Goal: Task Accomplishment & Management: Use online tool/utility

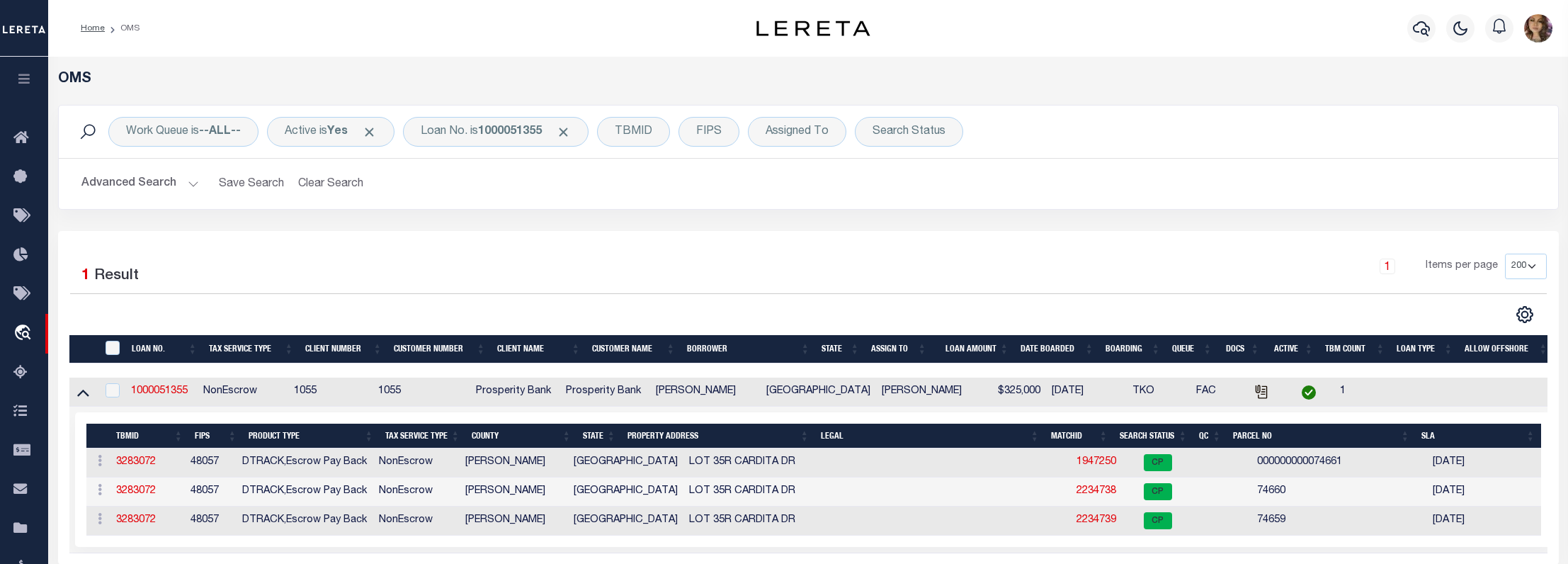
select select "200"
click at [491, 130] on b "1000051355" at bounding box center [510, 131] width 64 height 11
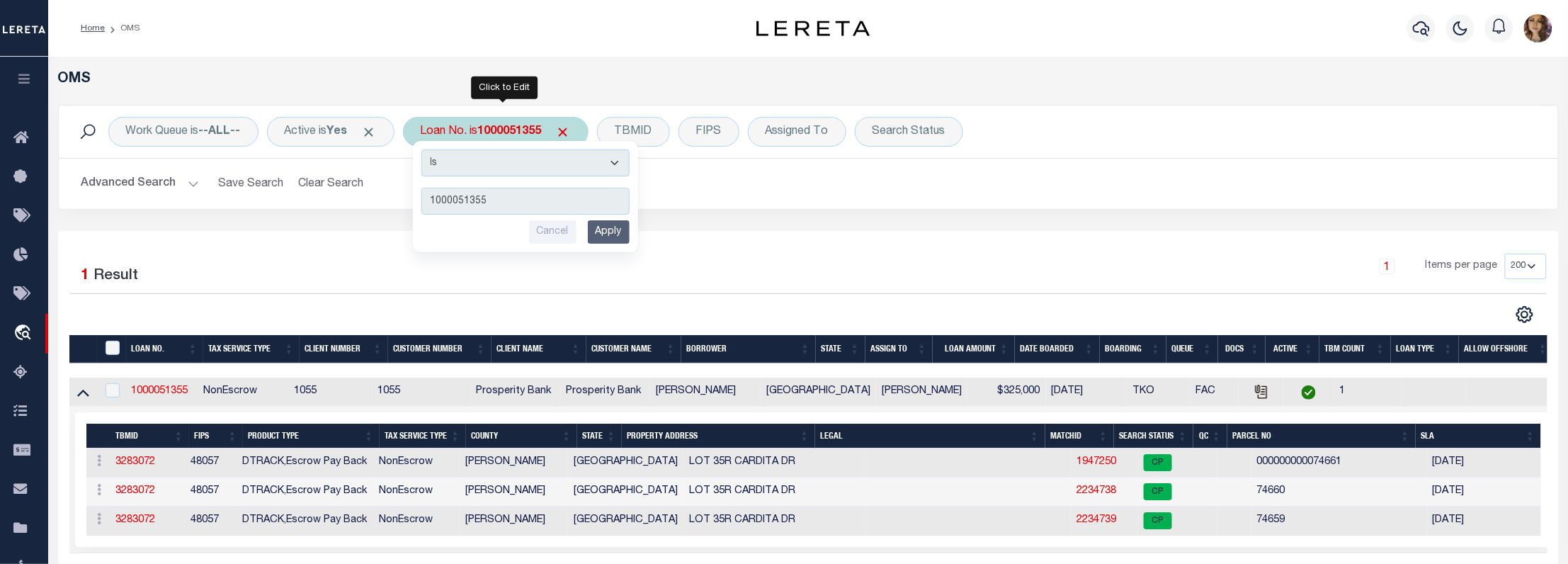
type input "11433192"
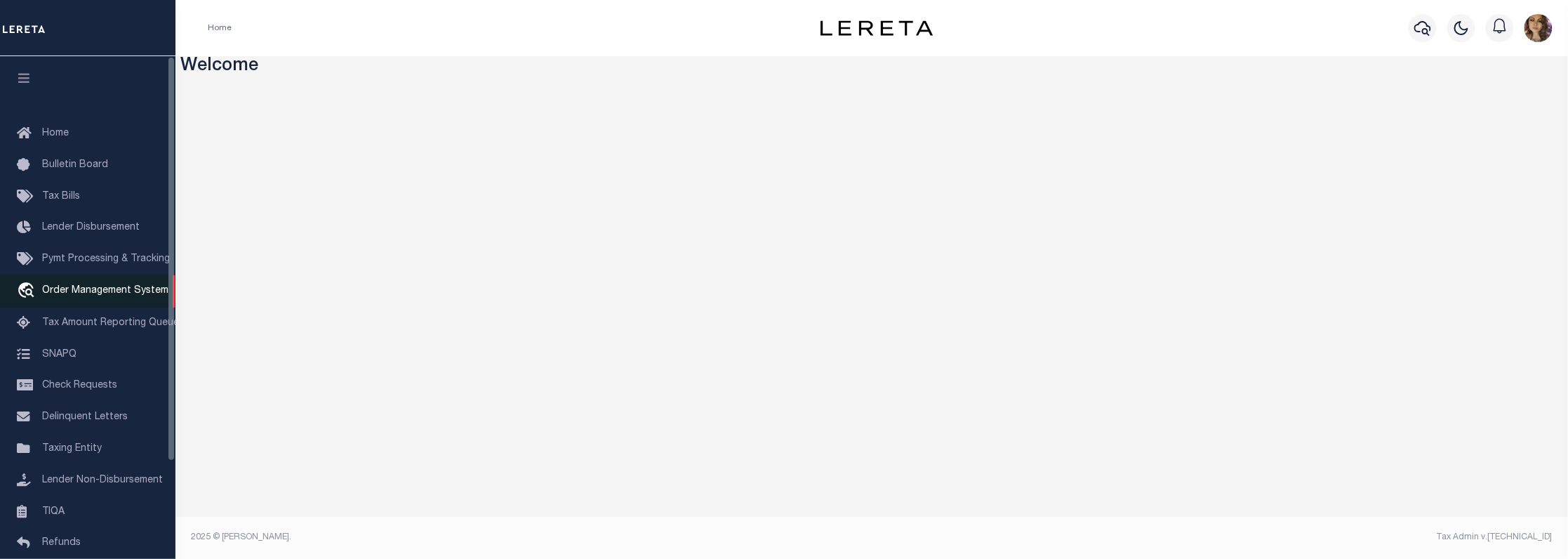
click at [99, 290] on span "Order Management System" at bounding box center [105, 290] width 126 height 10
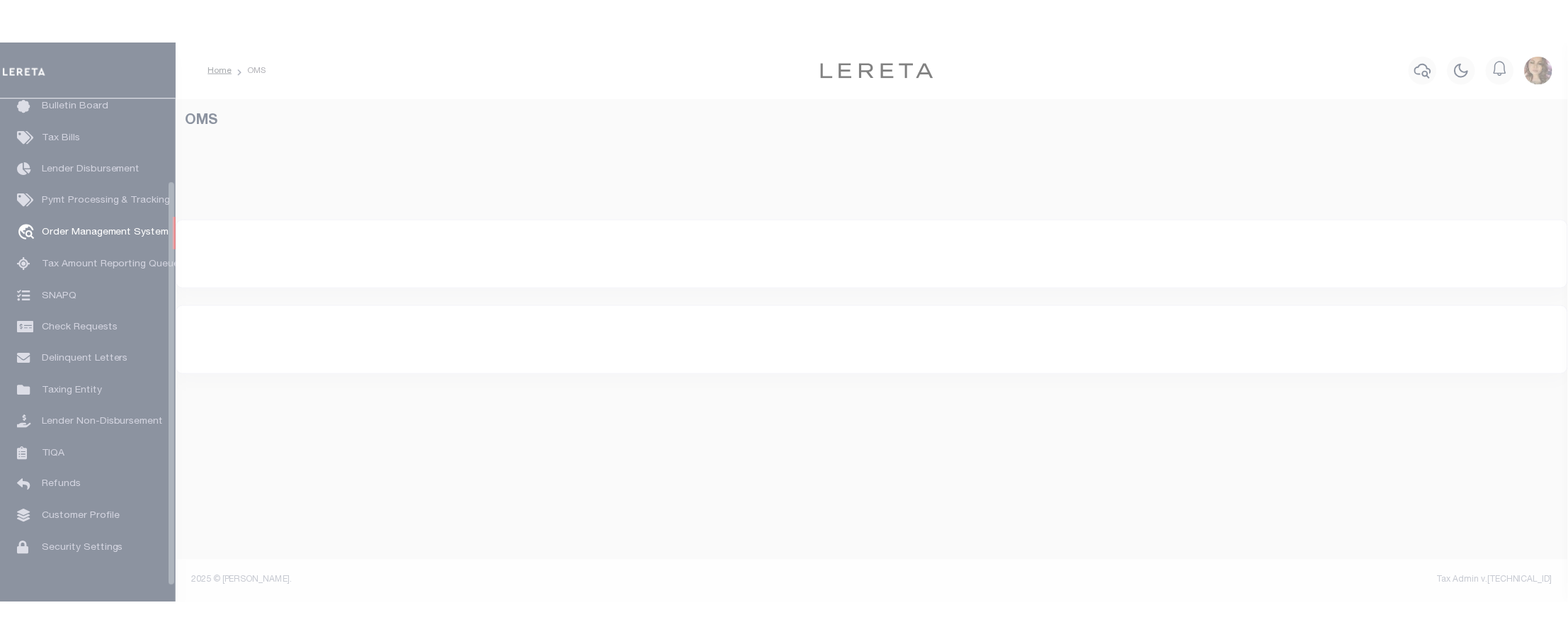
scroll to position [103, 0]
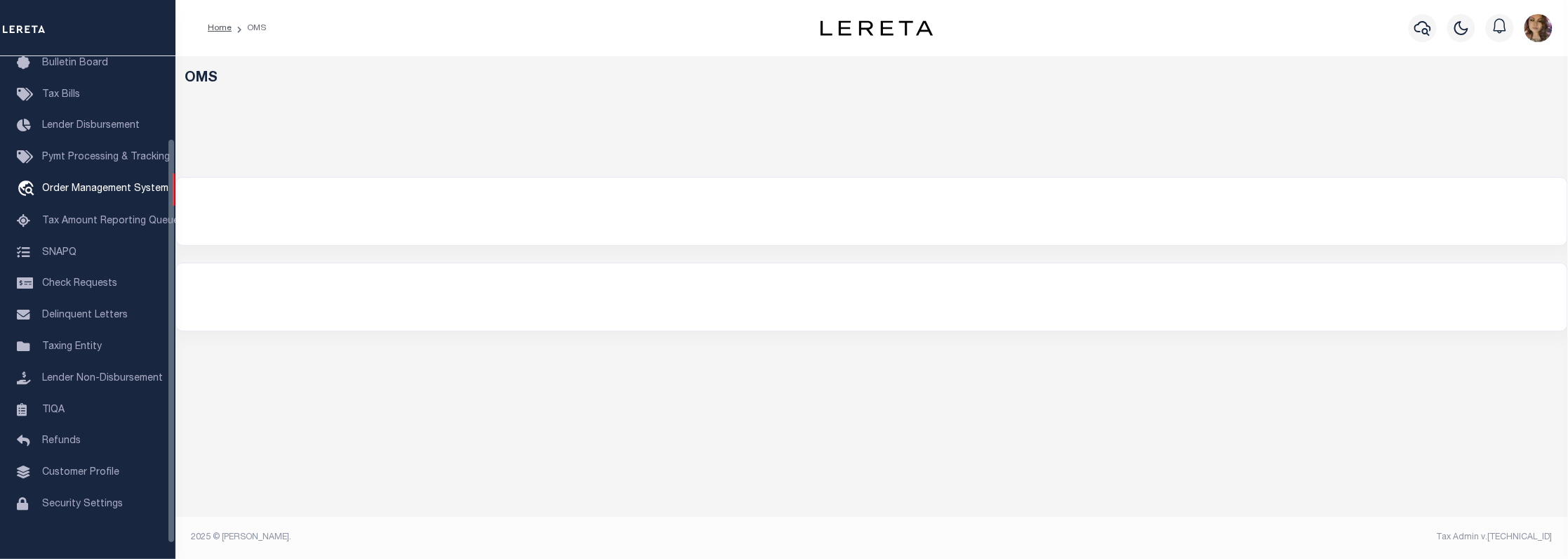
select select "200"
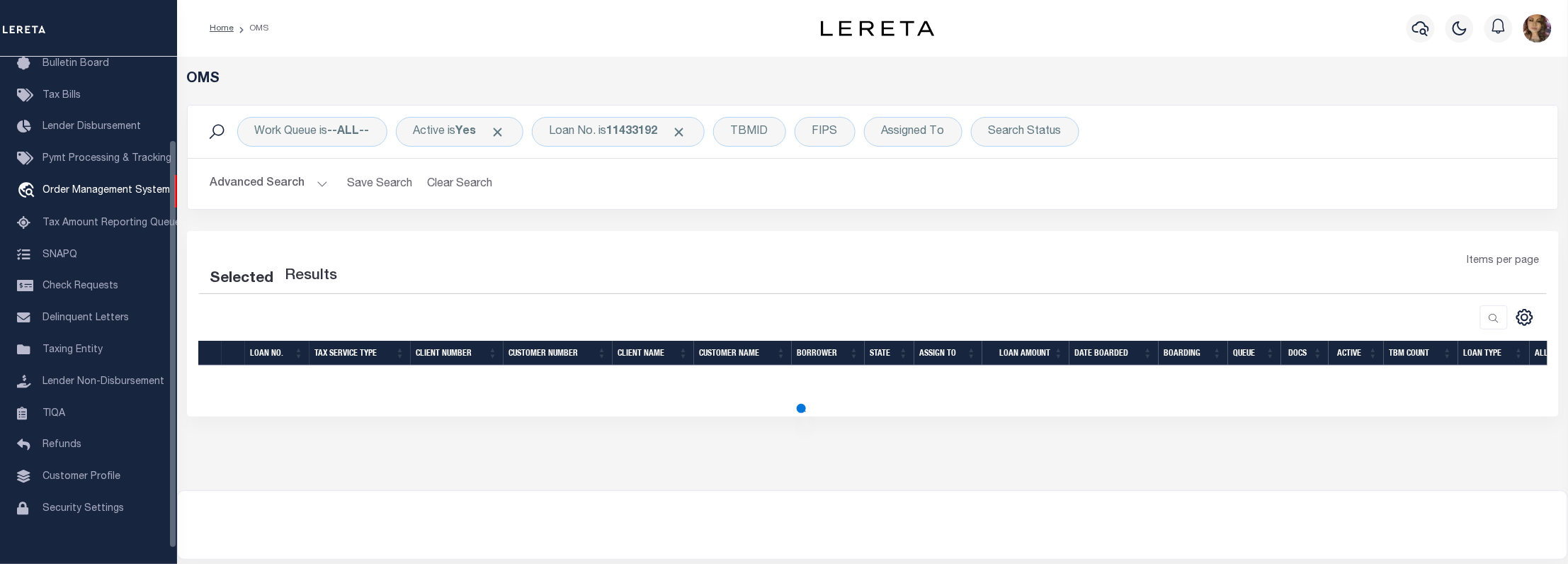
select select "200"
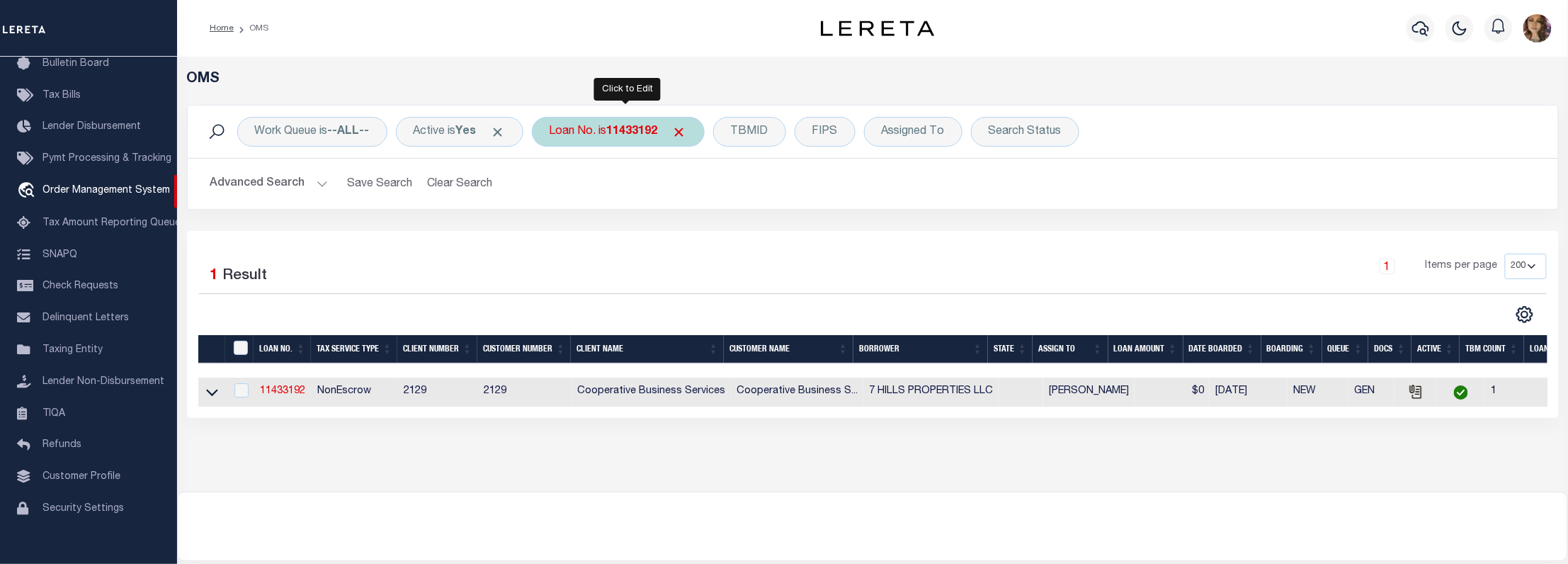
click at [632, 138] on b "11433192" at bounding box center [632, 131] width 51 height 11
click at [210, 399] on icon at bounding box center [212, 392] width 12 height 15
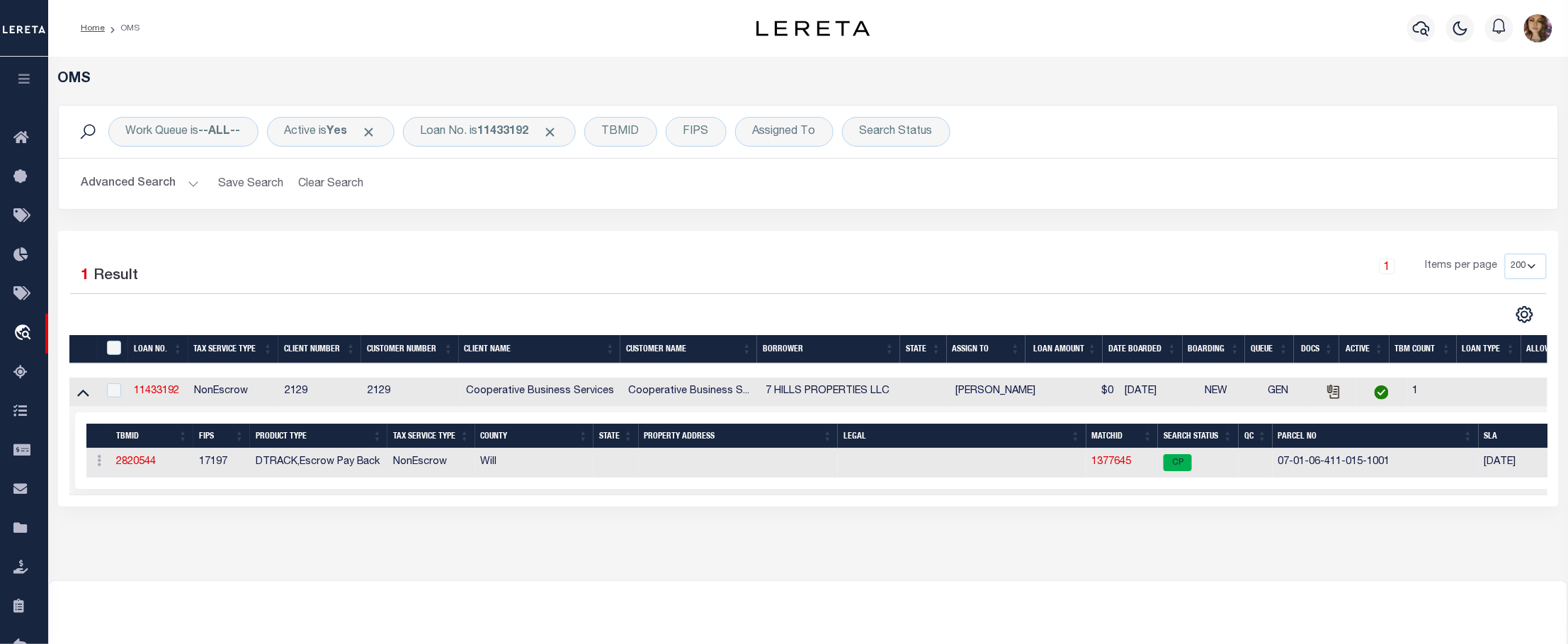
click at [1538, 105] on div "Work Queue is --ALL-- Active is Yes Loan No. is 11433192 TBMID FIPS Assigned To…" at bounding box center [809, 131] width 1500 height 53
click at [1120, 467] on link "1377645" at bounding box center [1112, 462] width 40 height 10
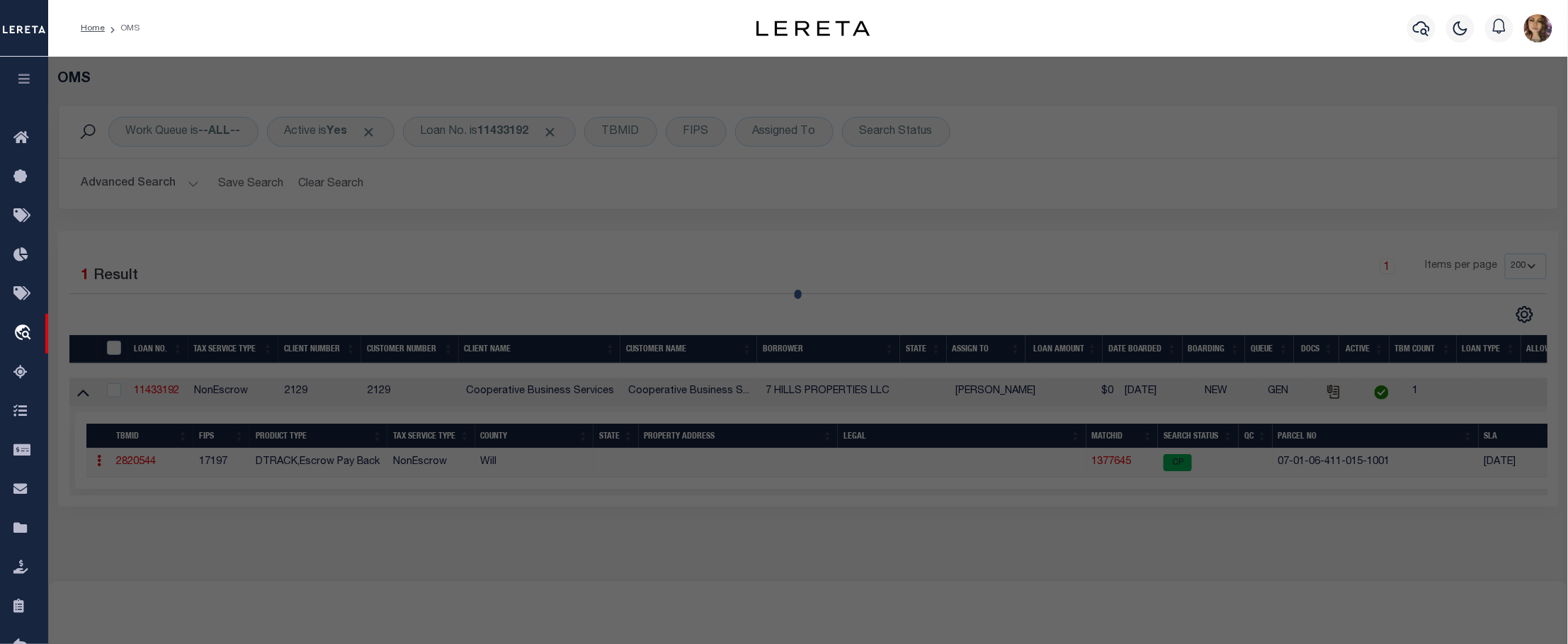
checkbox input "false"
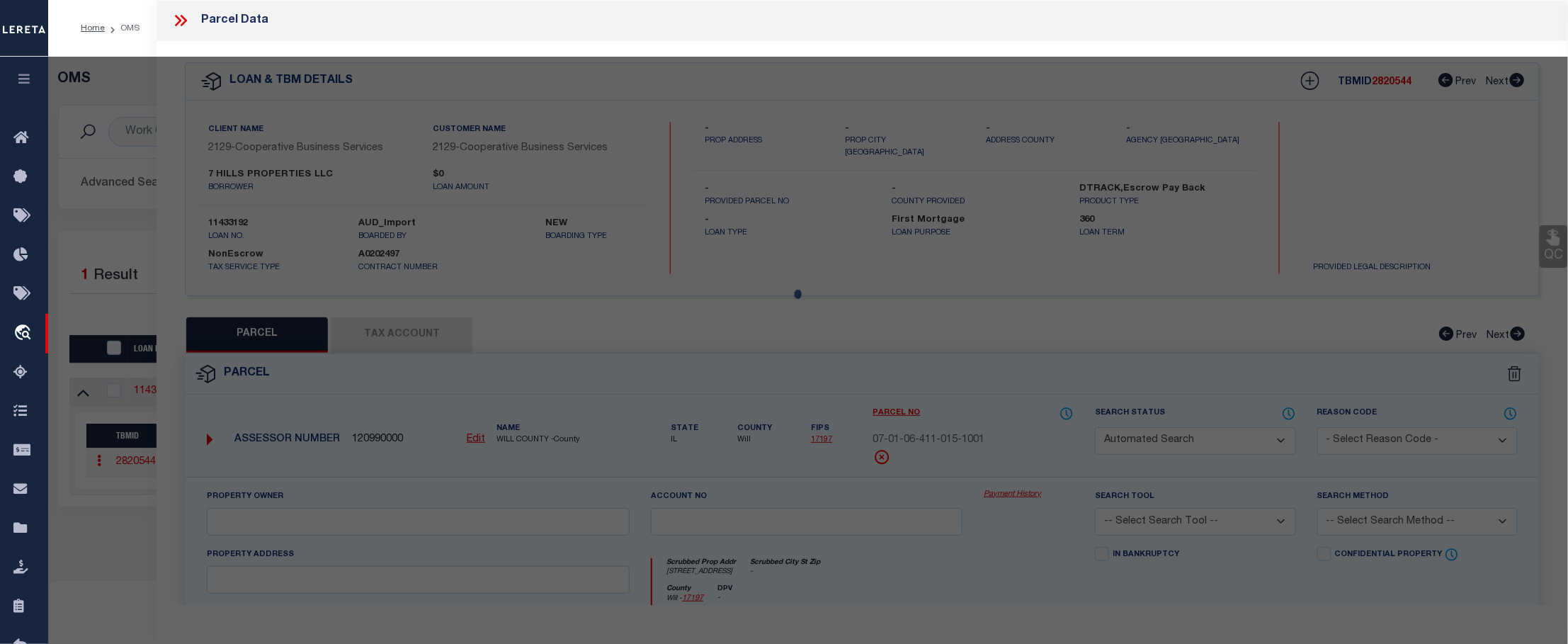
select select "CP"
type input "7 HILLS PROPERTIES LLC-7"
select select
type input "2567 Hillsborough Blvd"
checkbox input "false"
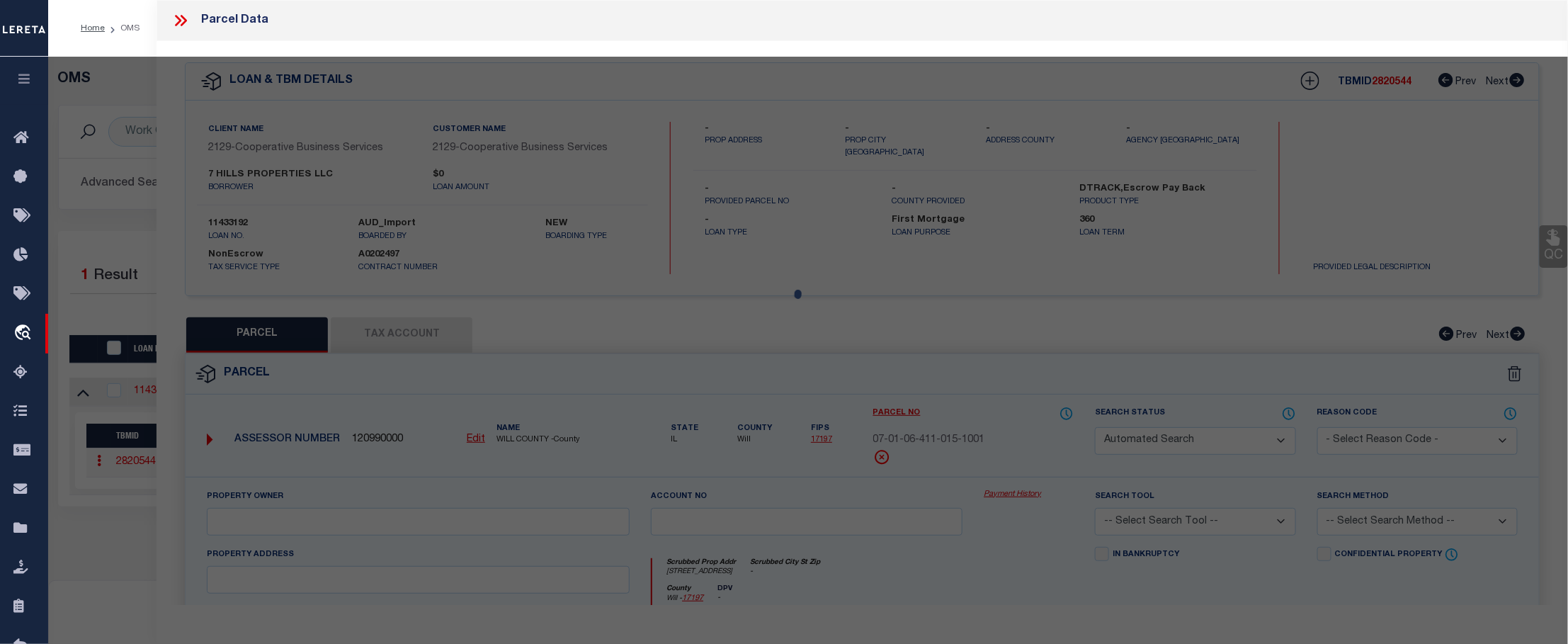
type input "Aurora IL 60504"
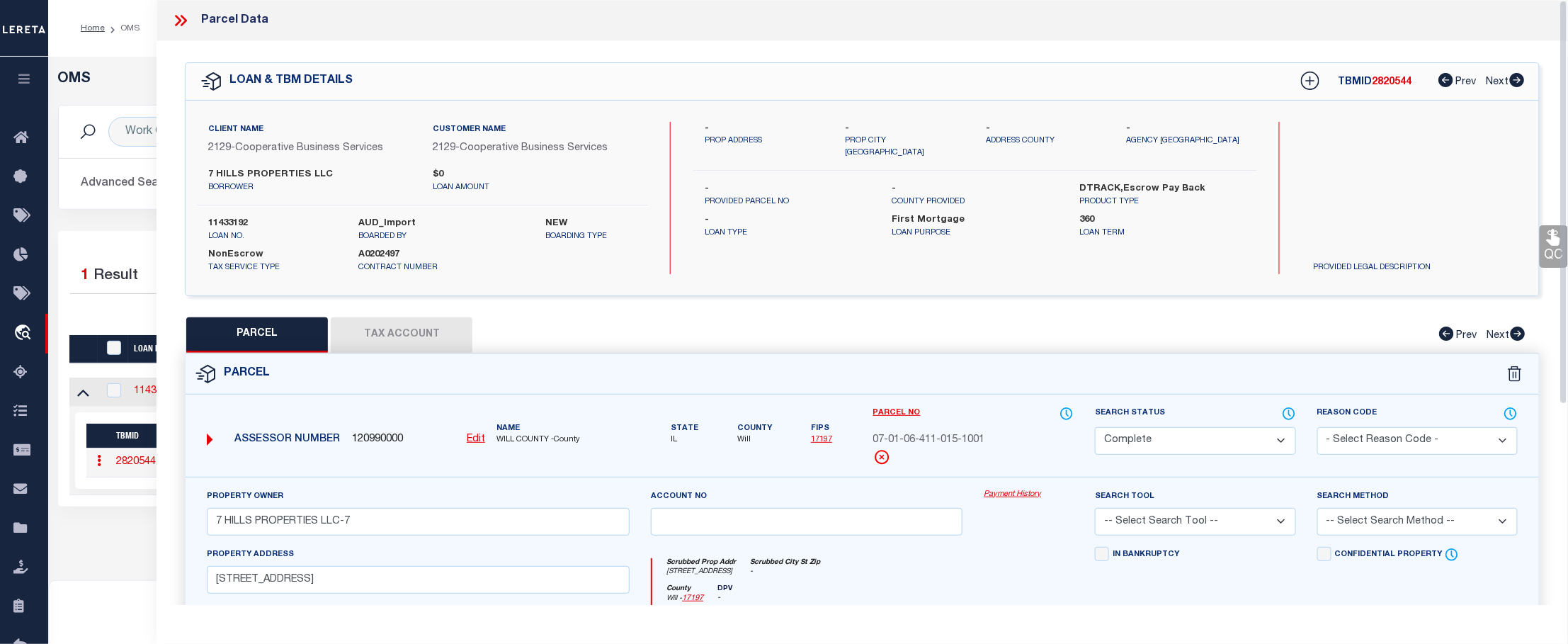
click at [1009, 494] on link "Payment History" at bounding box center [1029, 494] width 90 height 12
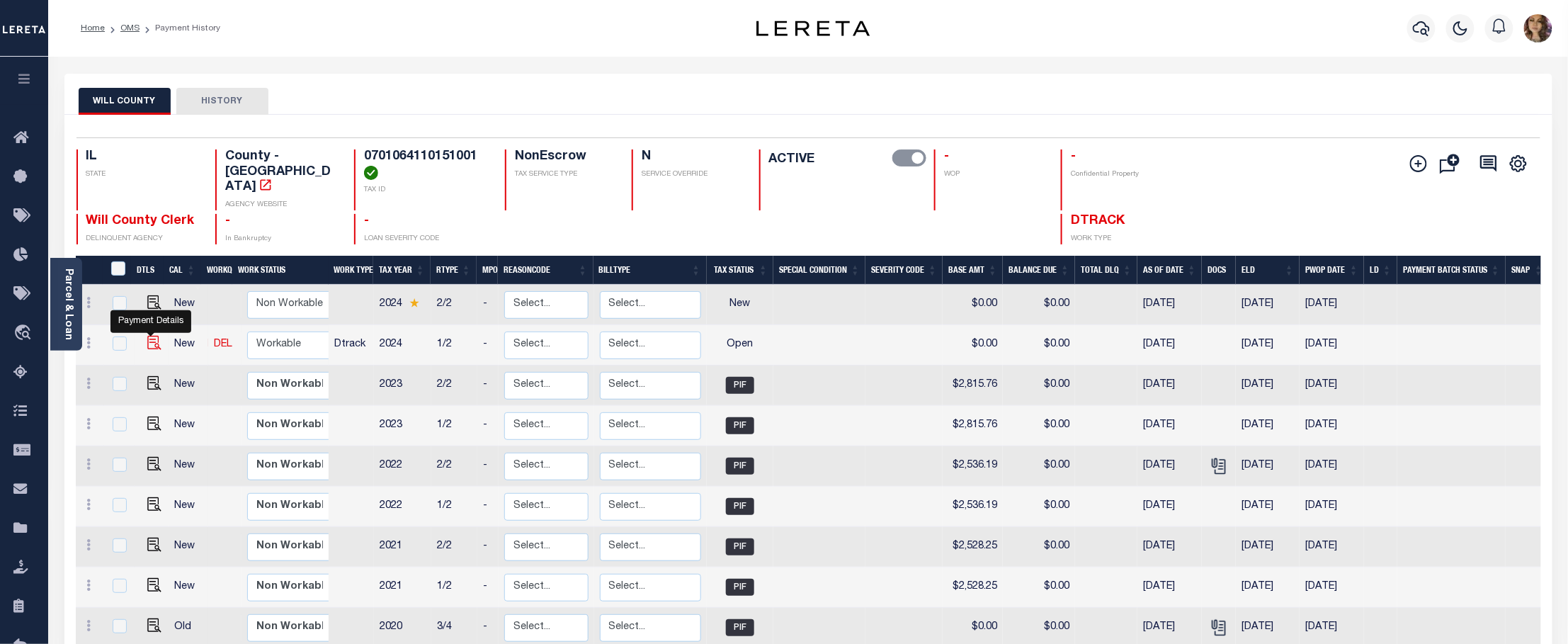
click at [151, 336] on img "" at bounding box center [154, 342] width 14 height 14
checkbox input "true"
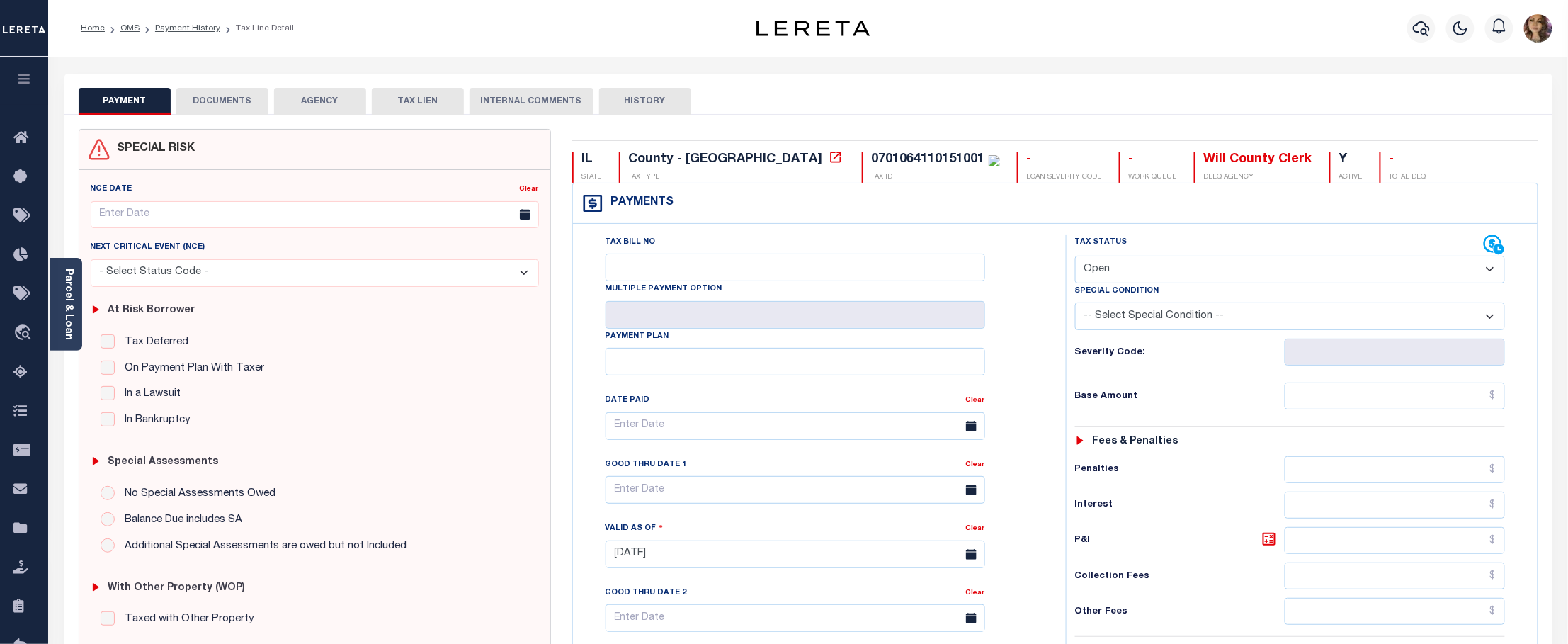
click at [1408, 270] on select "- Select Status Code - Open Due/Unpaid Paid Incomplete No Tax Due Internal Refu…" at bounding box center [1290, 269] width 430 height 28
select select "PYD"
click at [1075, 257] on select "- Select Status Code - Open Due/Unpaid Paid Incomplete No Tax Due Internal Refu…" at bounding box center [1290, 269] width 430 height 28
type input "08/22/2025"
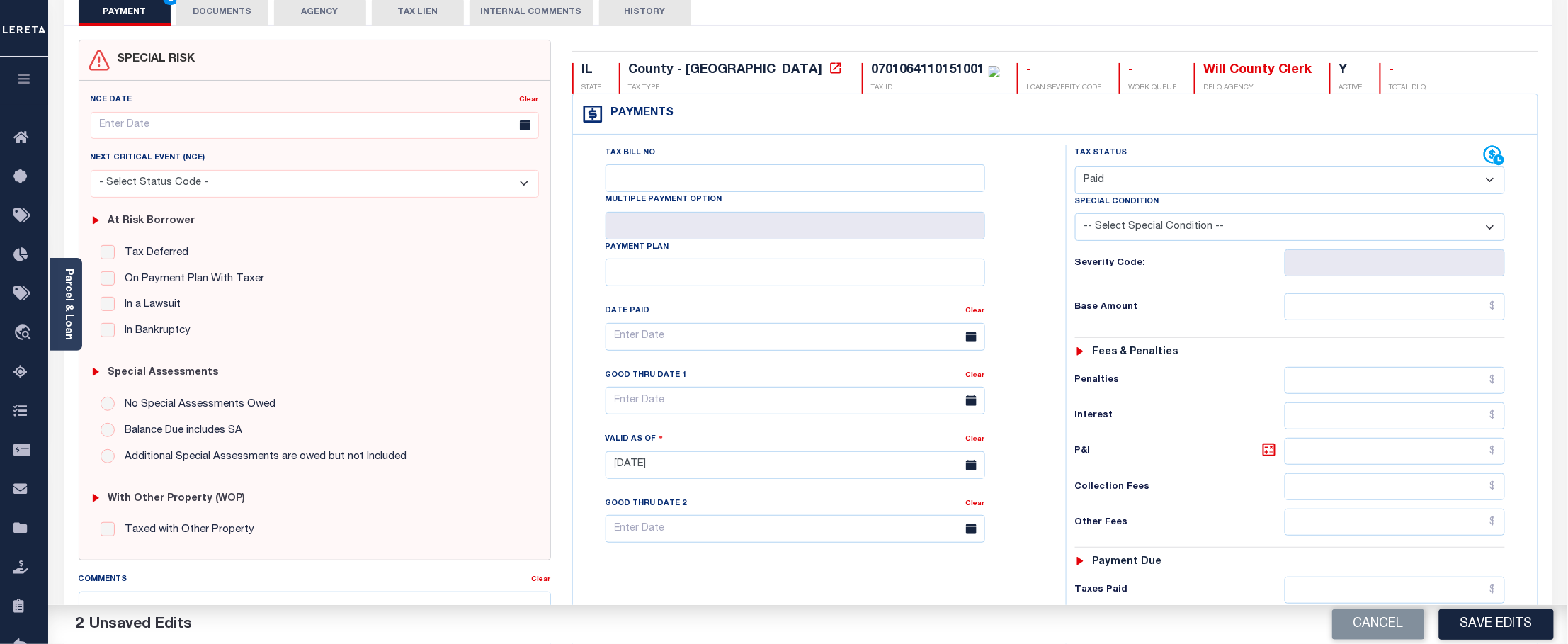
scroll to position [94, 0]
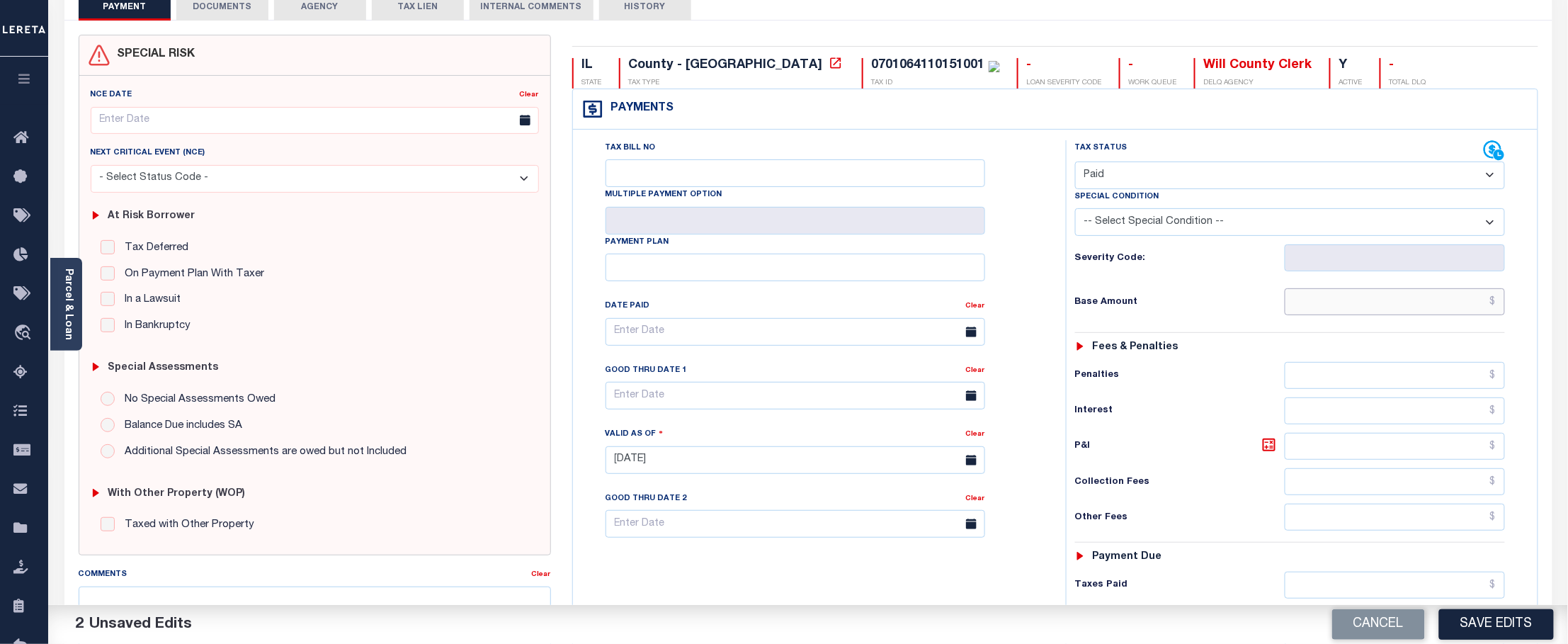
click at [1457, 310] on input "text" at bounding box center [1394, 302] width 219 height 27
click at [1501, 304] on input "text" at bounding box center [1394, 302] width 219 height 27
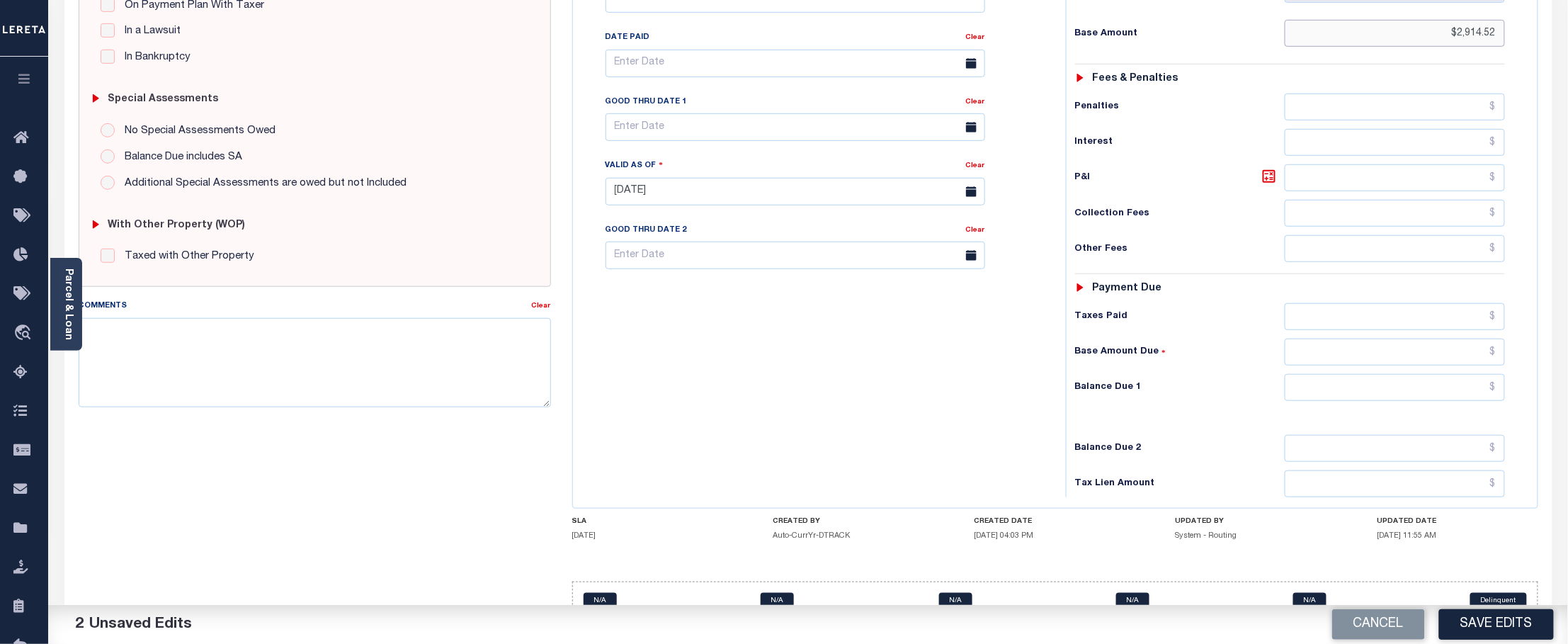
scroll to position [407, 0]
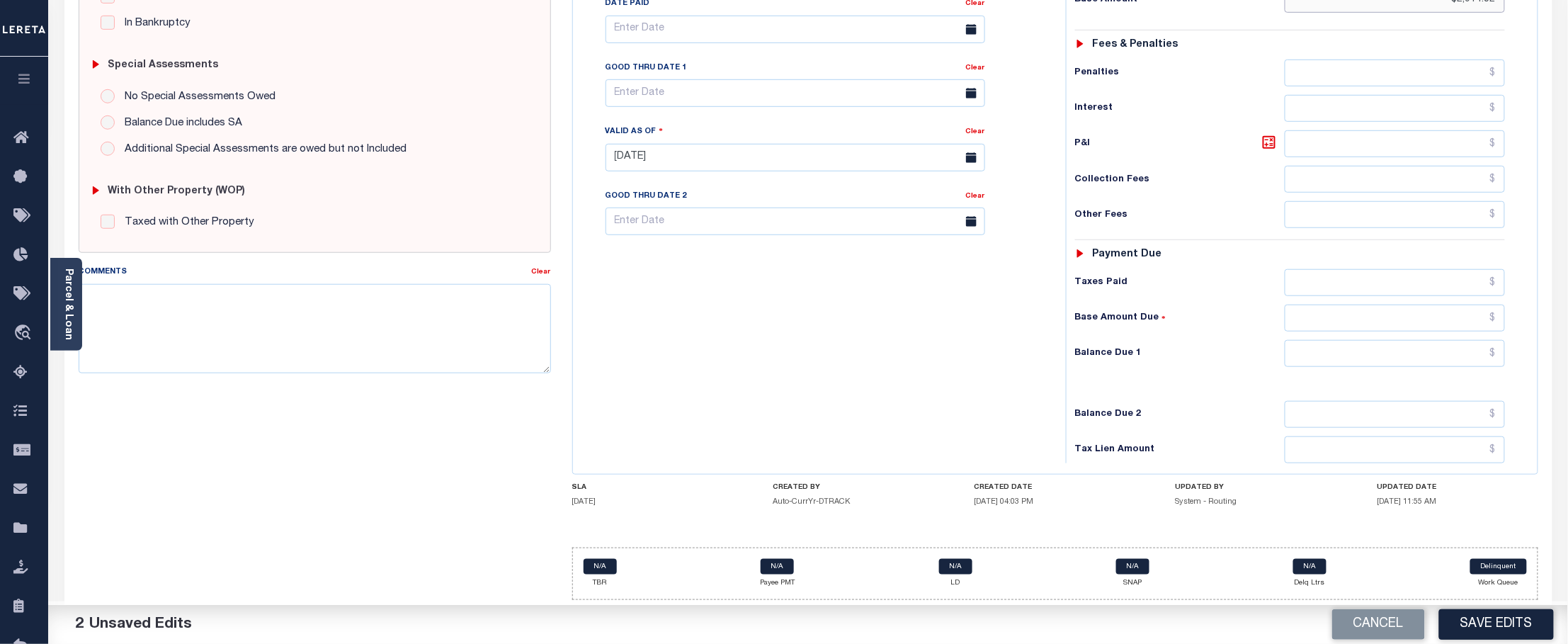
type input "$2,914.52"
click at [1497, 341] on input "text" at bounding box center [1394, 353] width 219 height 27
type input "$0.00"
click at [1477, 625] on button "Save Edits" at bounding box center [1497, 625] width 115 height 31
checkbox input "false"
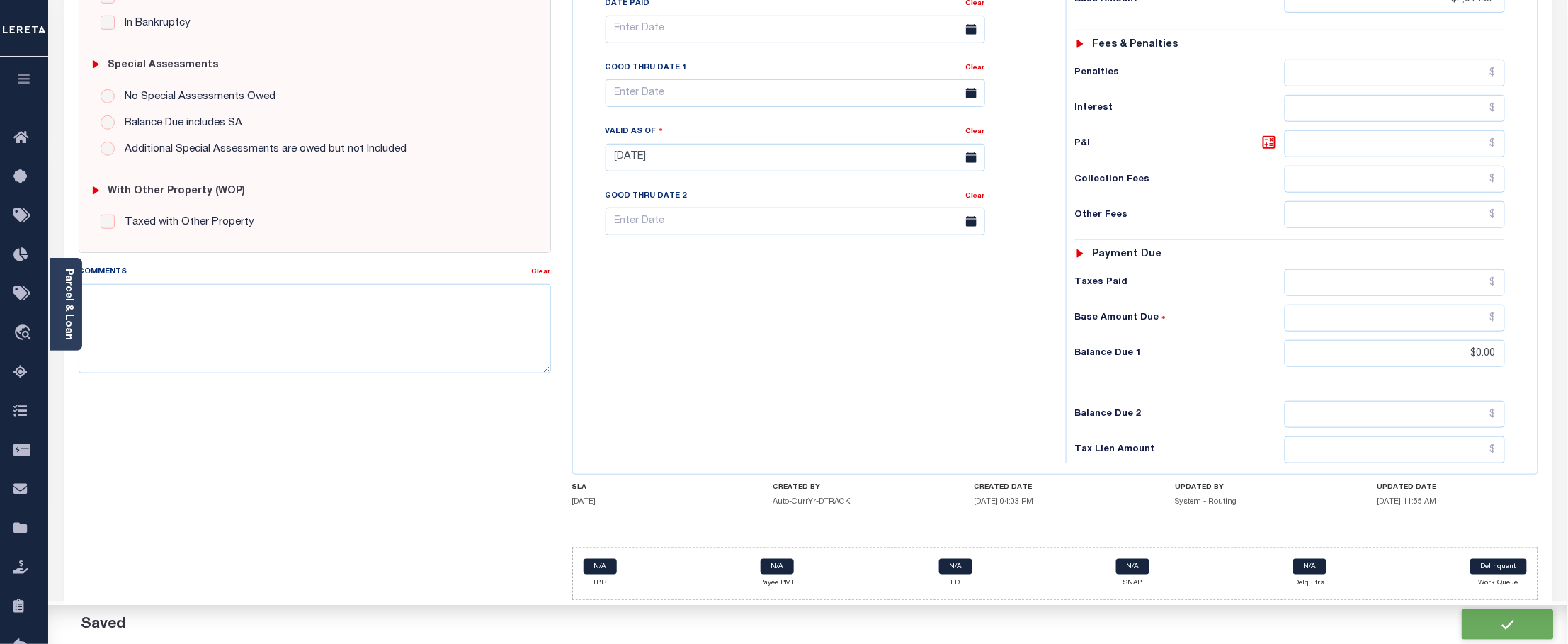
type input "$2,914.52"
type input "$0"
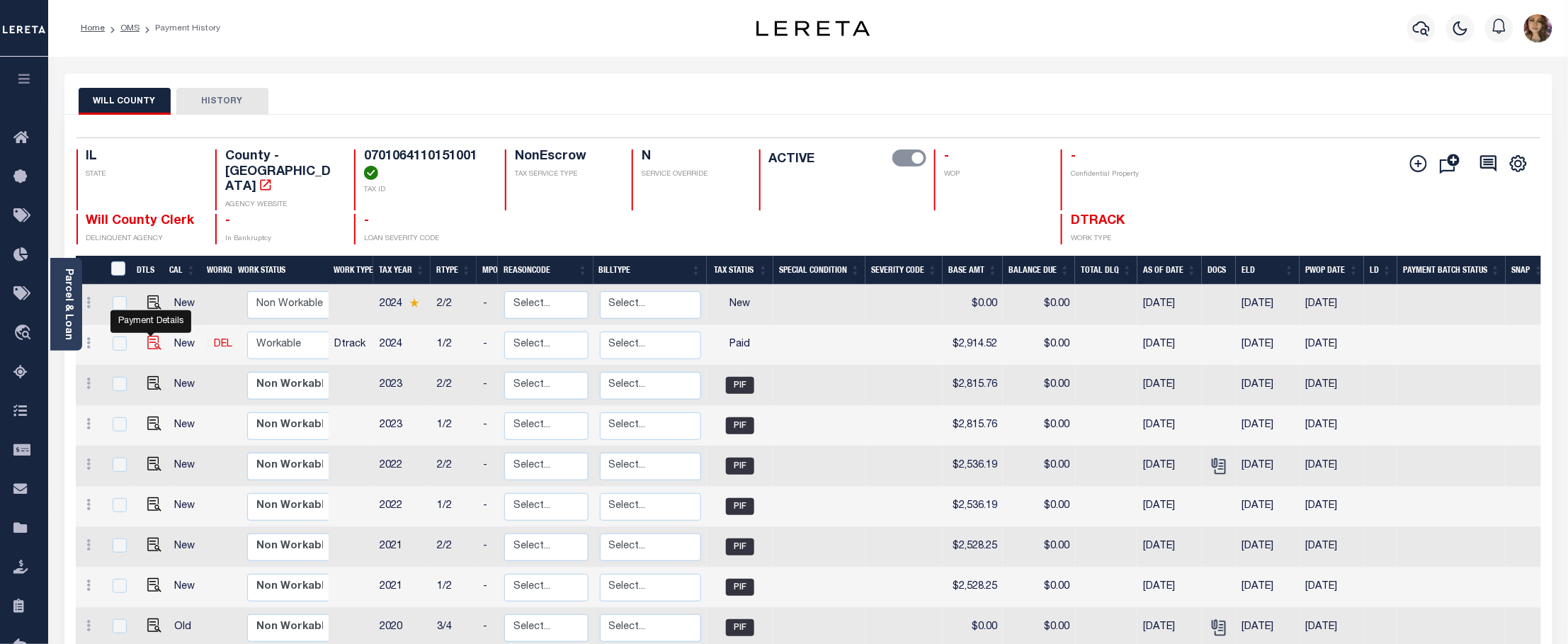
click at [153, 336] on img "" at bounding box center [154, 342] width 14 height 14
checkbox input "true"
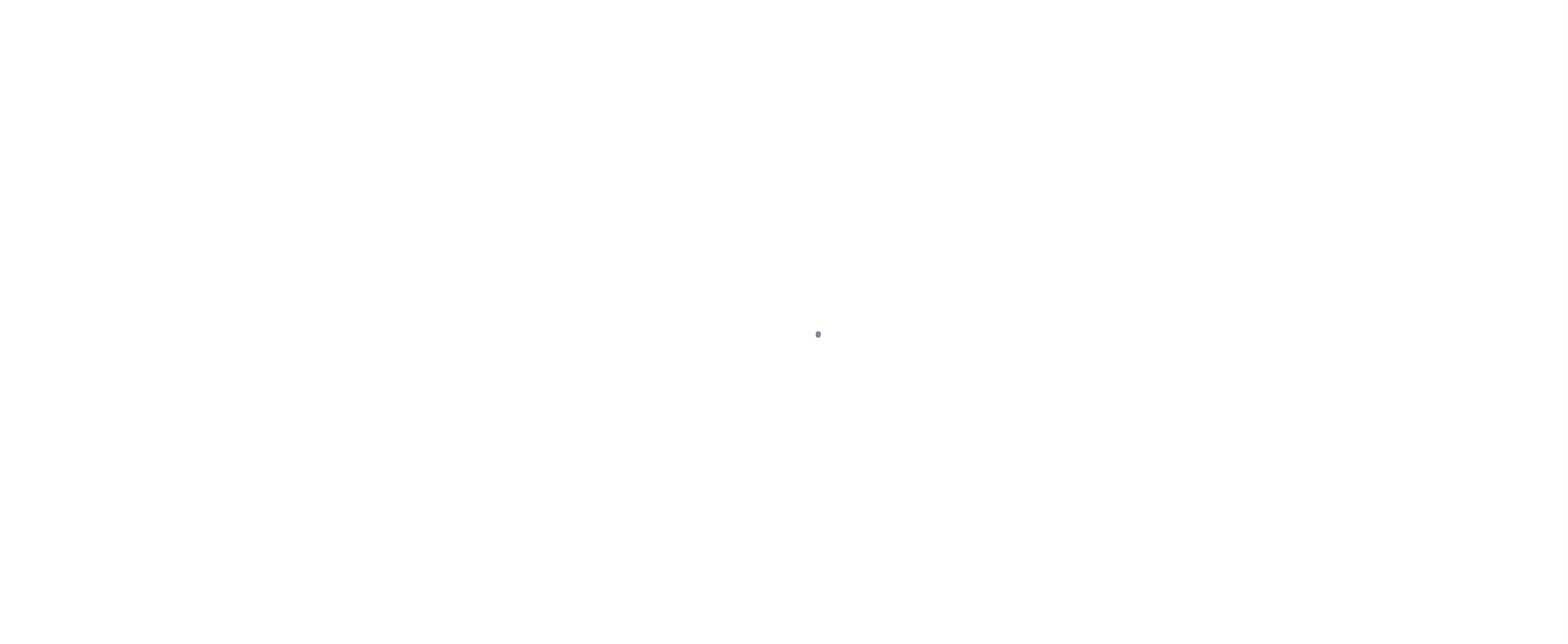
select select "PYD"
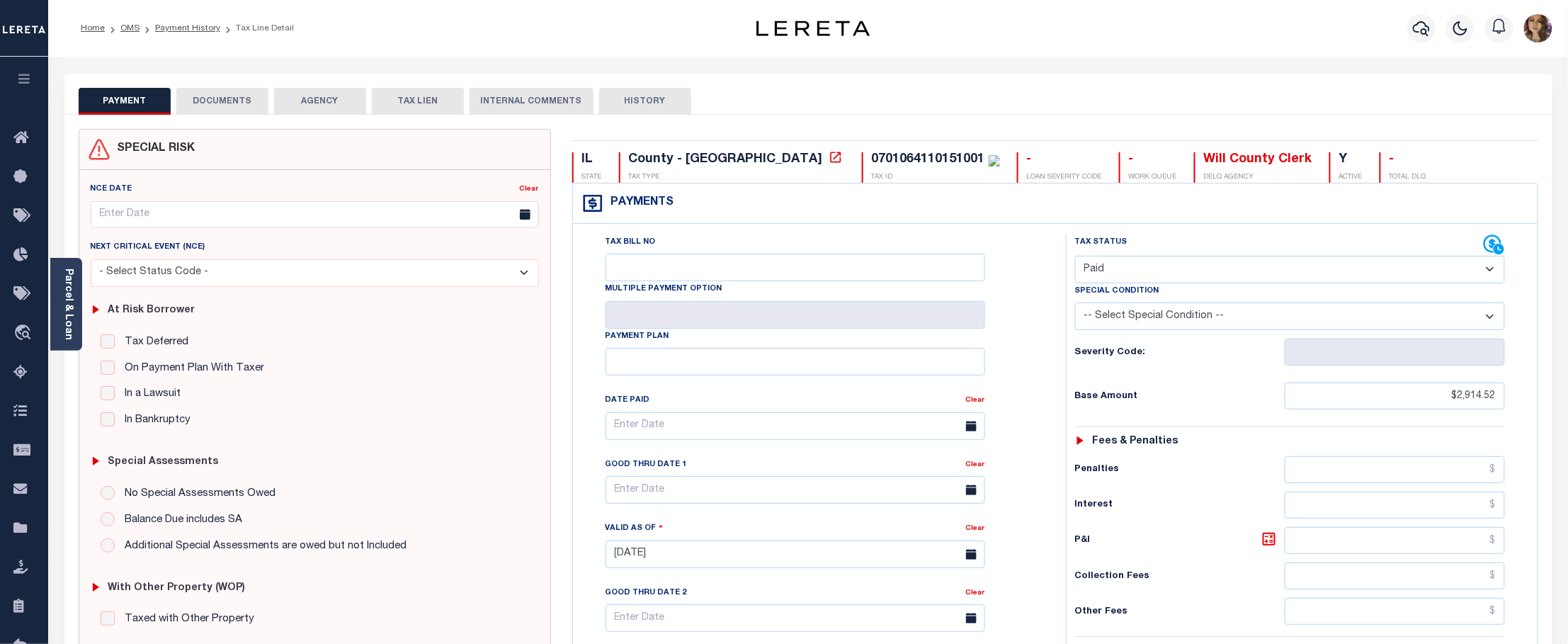
click at [230, 94] on button "DOCUMENTS" at bounding box center [223, 101] width 93 height 27
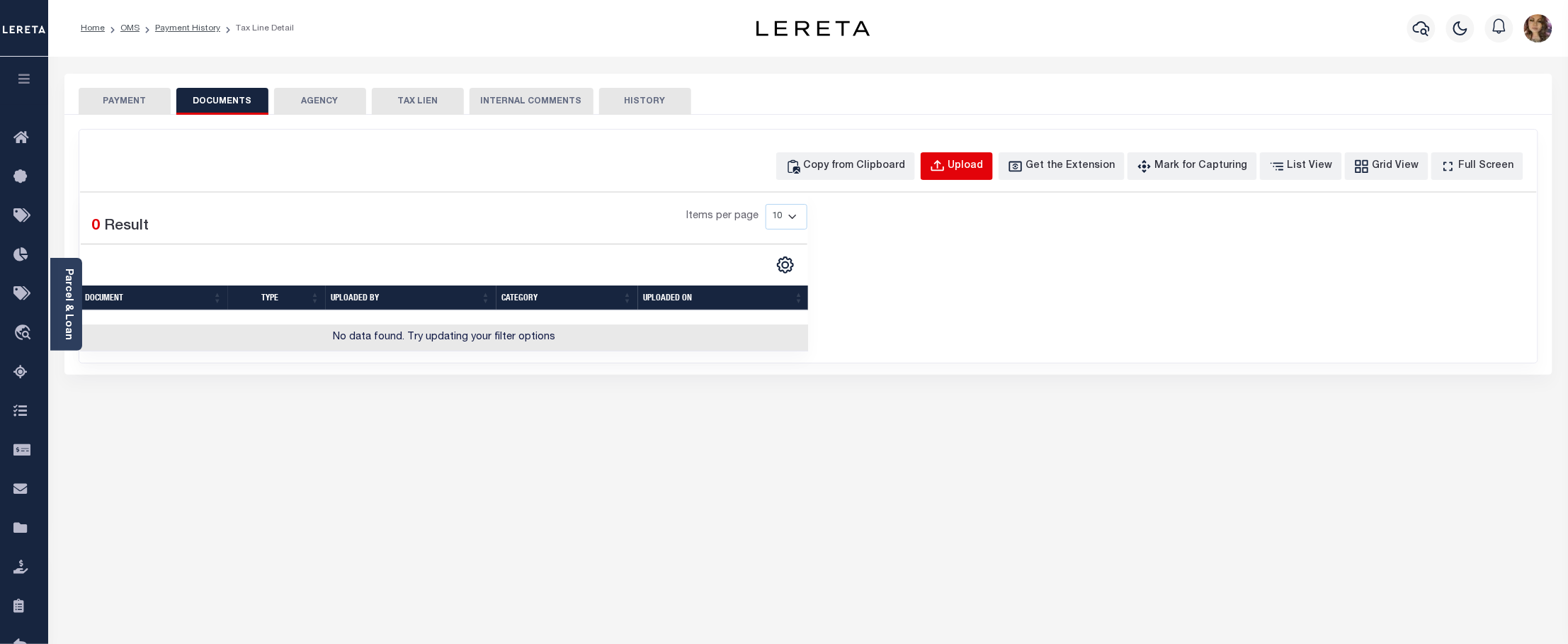
click at [979, 155] on button "Upload" at bounding box center [957, 167] width 72 height 28
select select "POP"
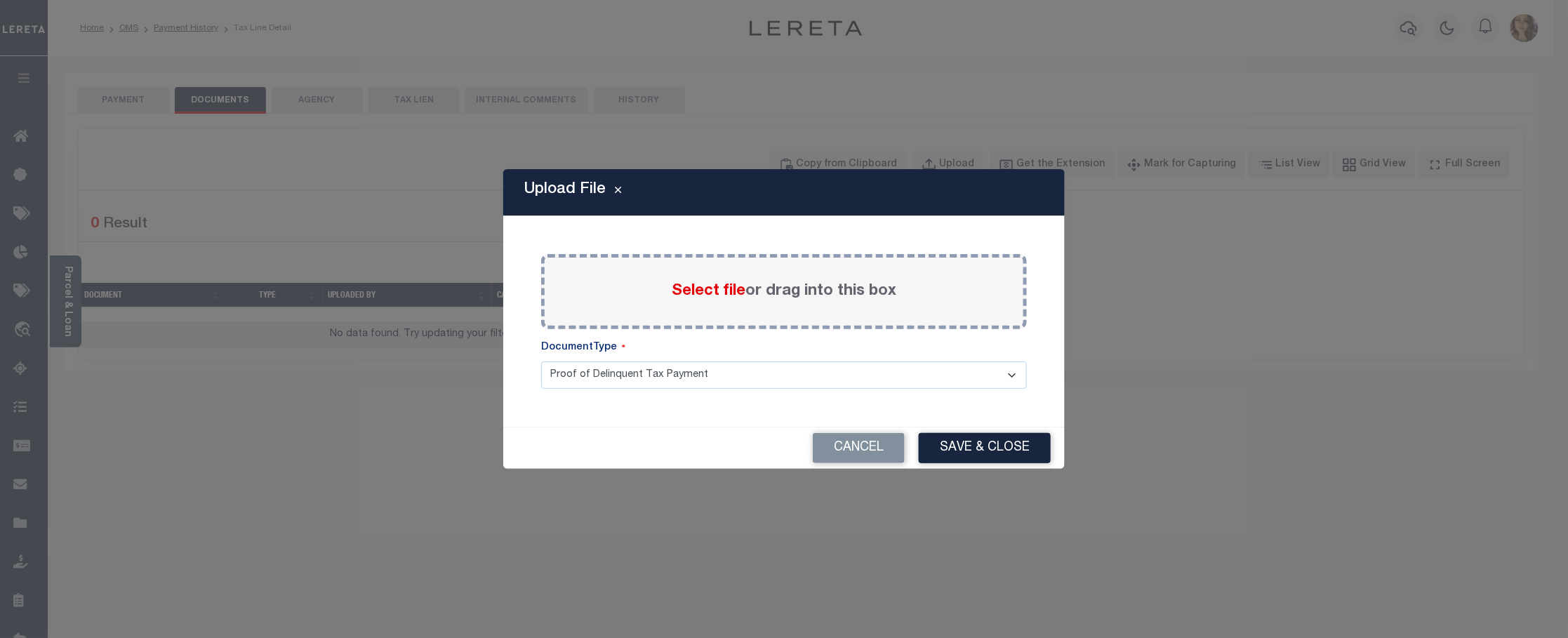
click at [722, 288] on span "Select file" at bounding box center [708, 291] width 73 height 16
click at [0, 0] on input "Select file or drag into this box" at bounding box center [0, 0] width 0 height 0
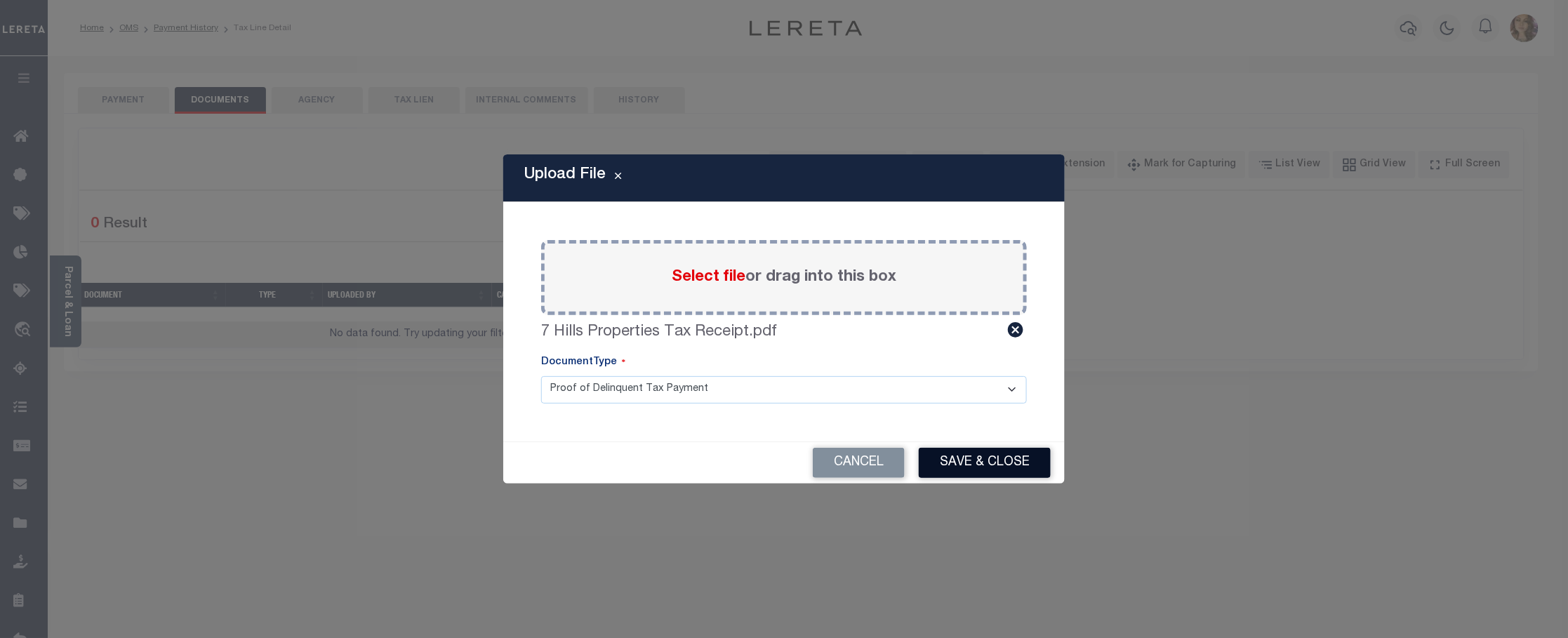
click at [982, 463] on button "Save & Close" at bounding box center [984, 463] width 132 height 30
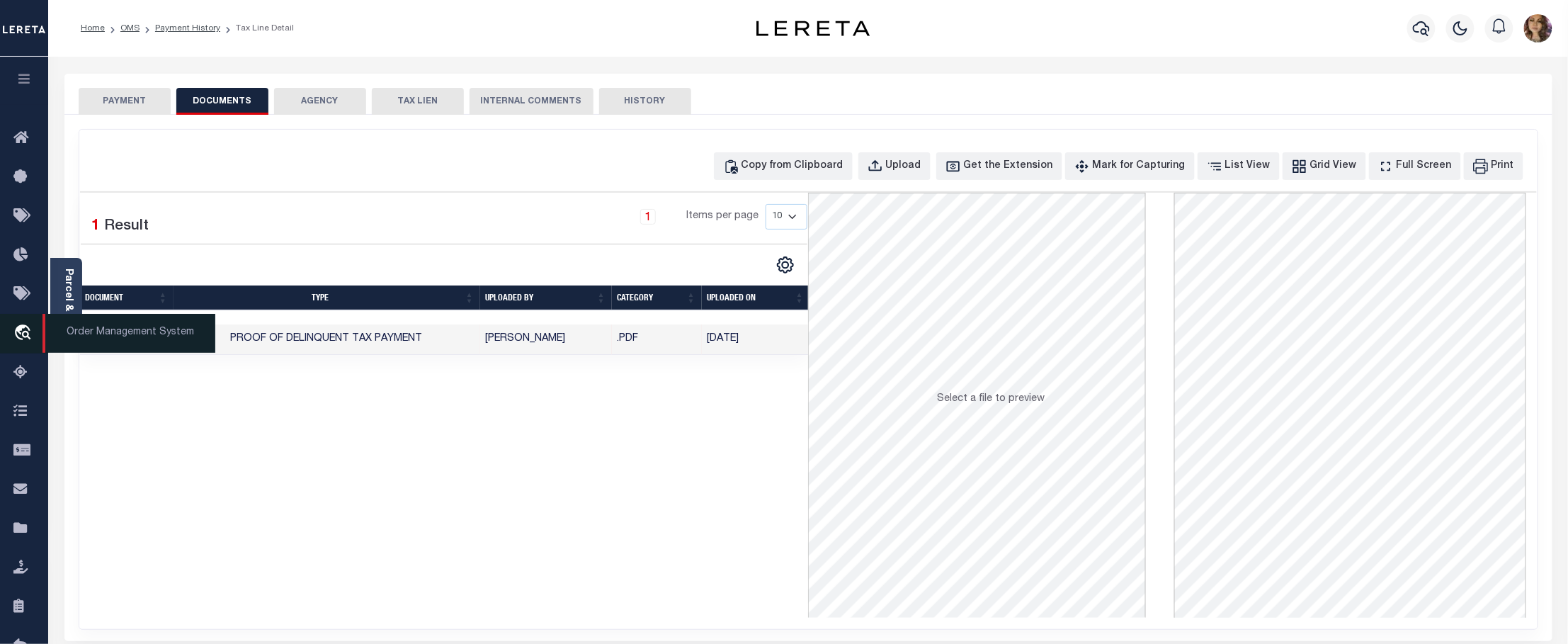
click at [89, 334] on span "Order Management System" at bounding box center [129, 333] width 173 height 39
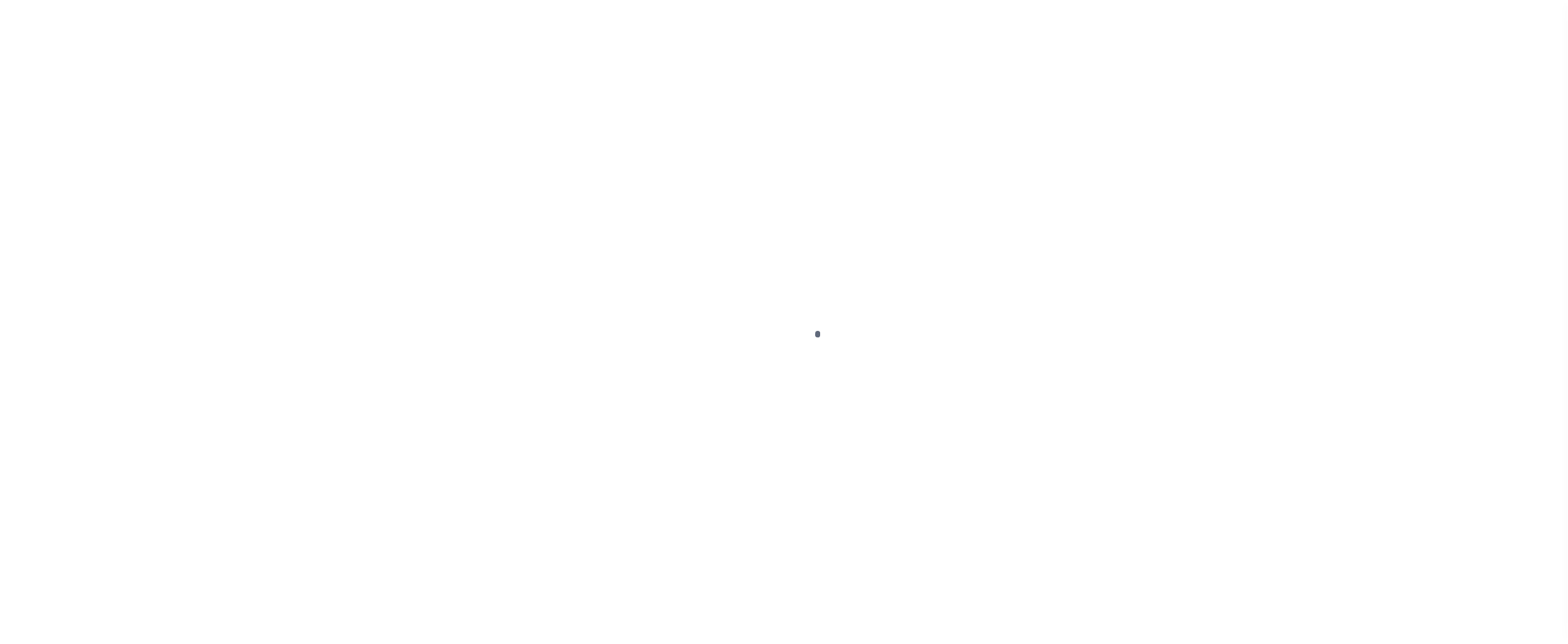
scroll to position [41, 0]
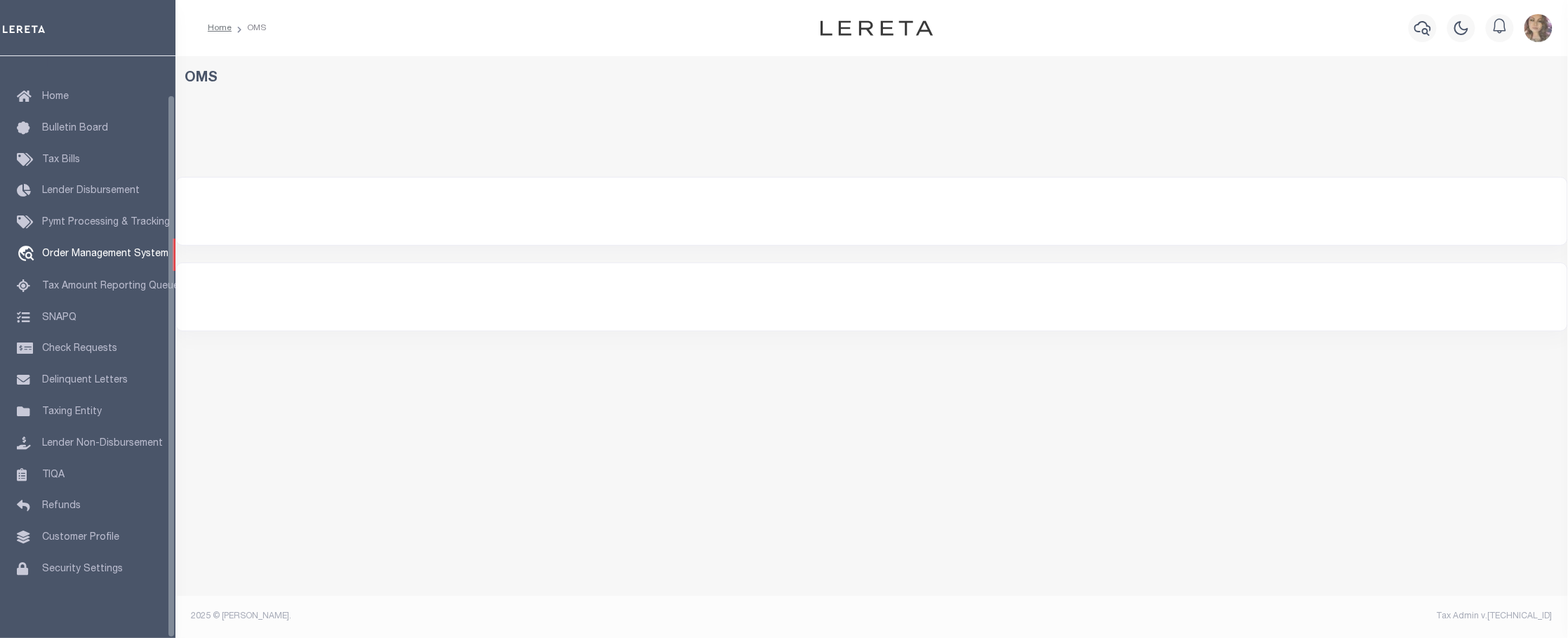
select select "200"
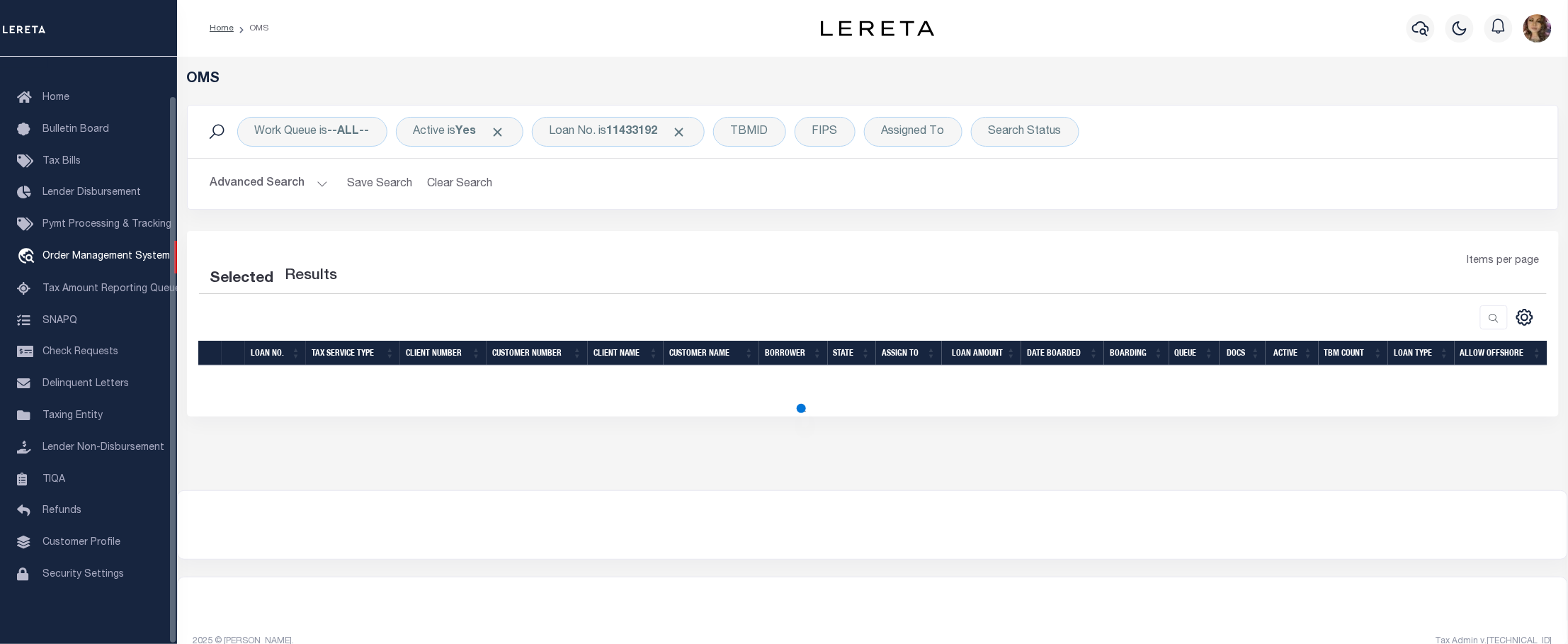
select select "200"
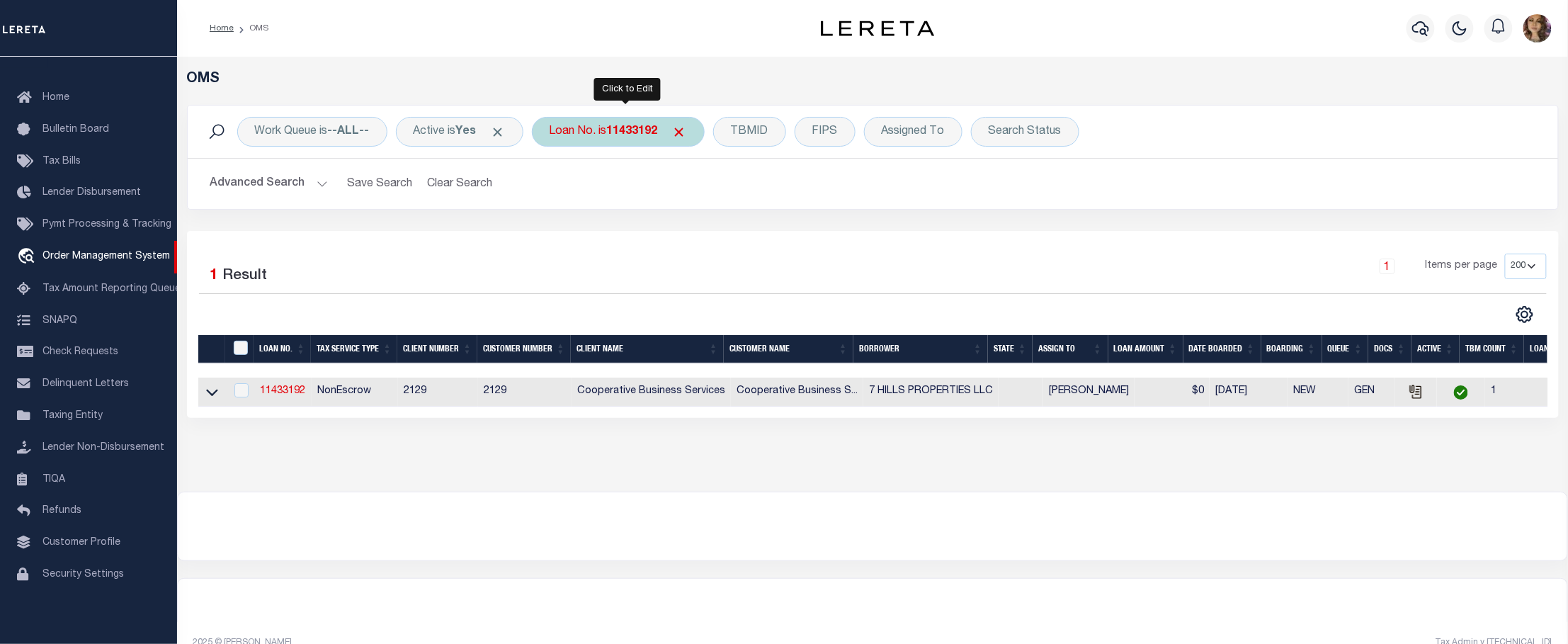
click at [626, 134] on b "11433192" at bounding box center [632, 131] width 51 height 11
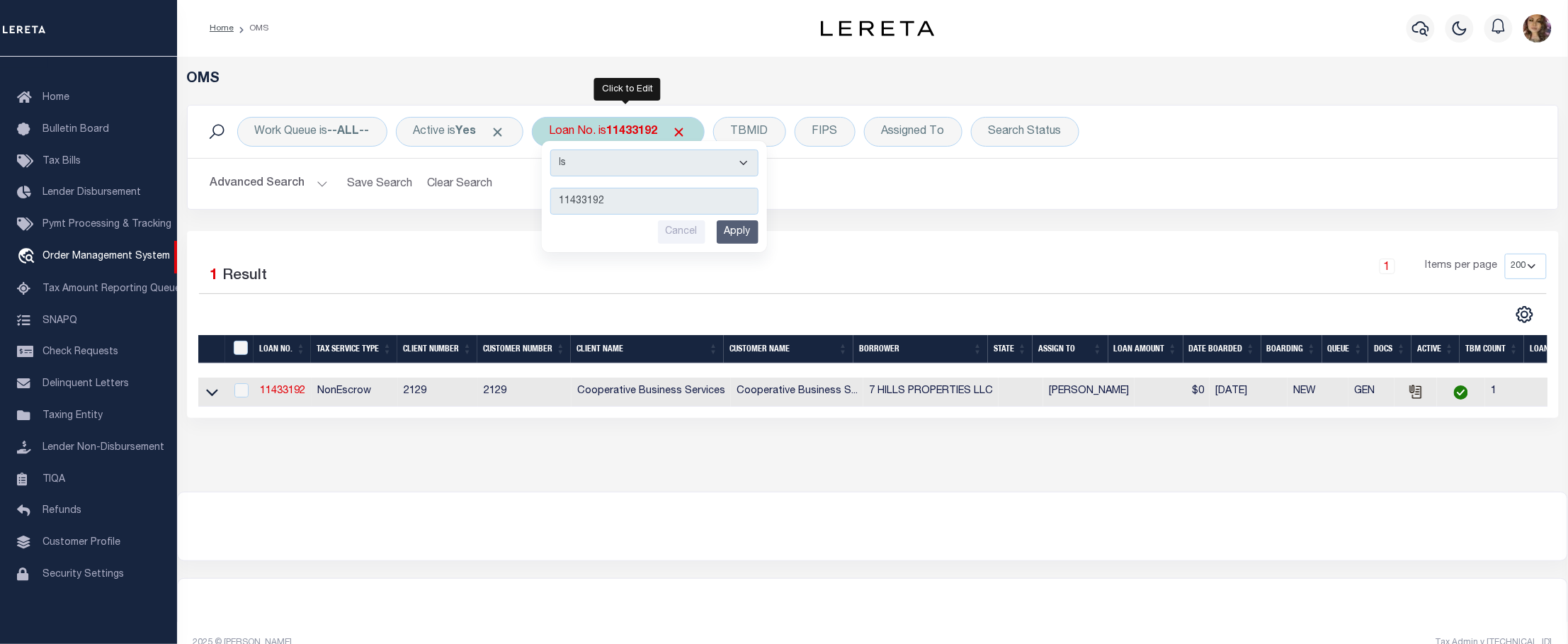
type input "3525"
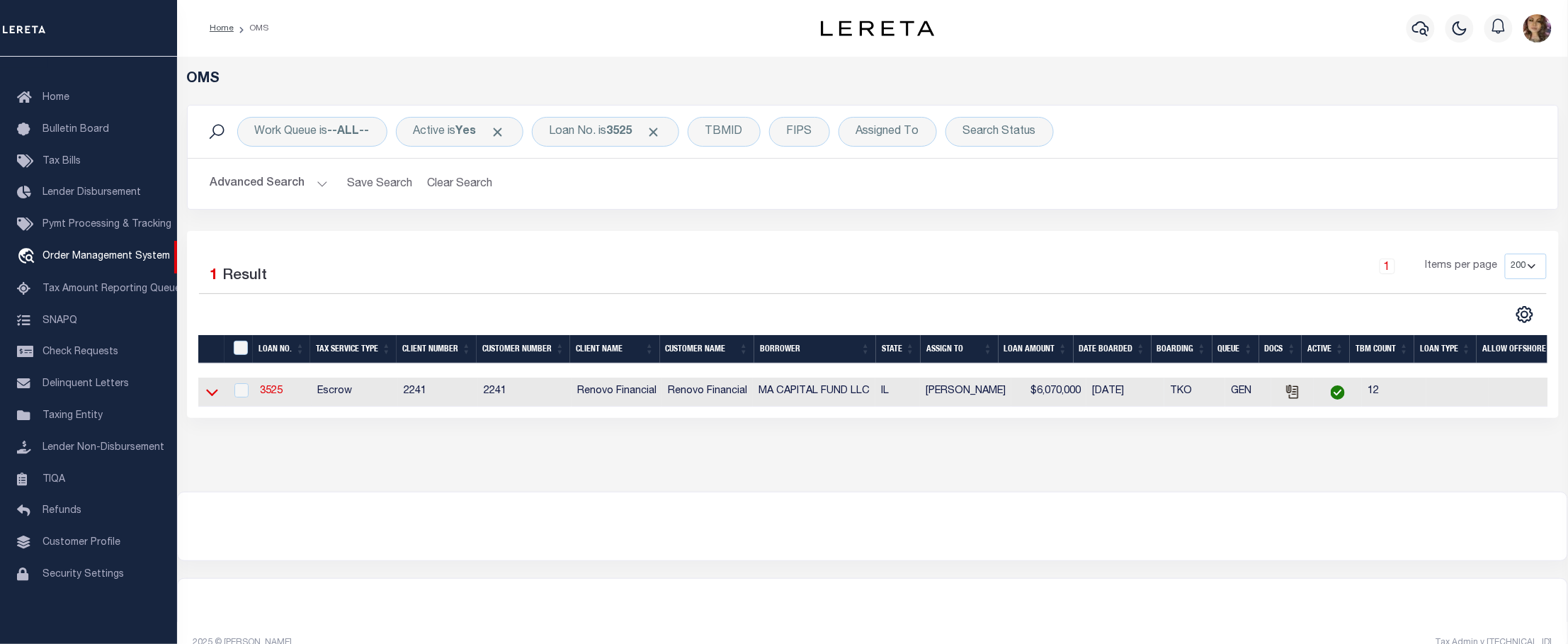
click at [213, 397] on icon at bounding box center [212, 393] width 12 height 7
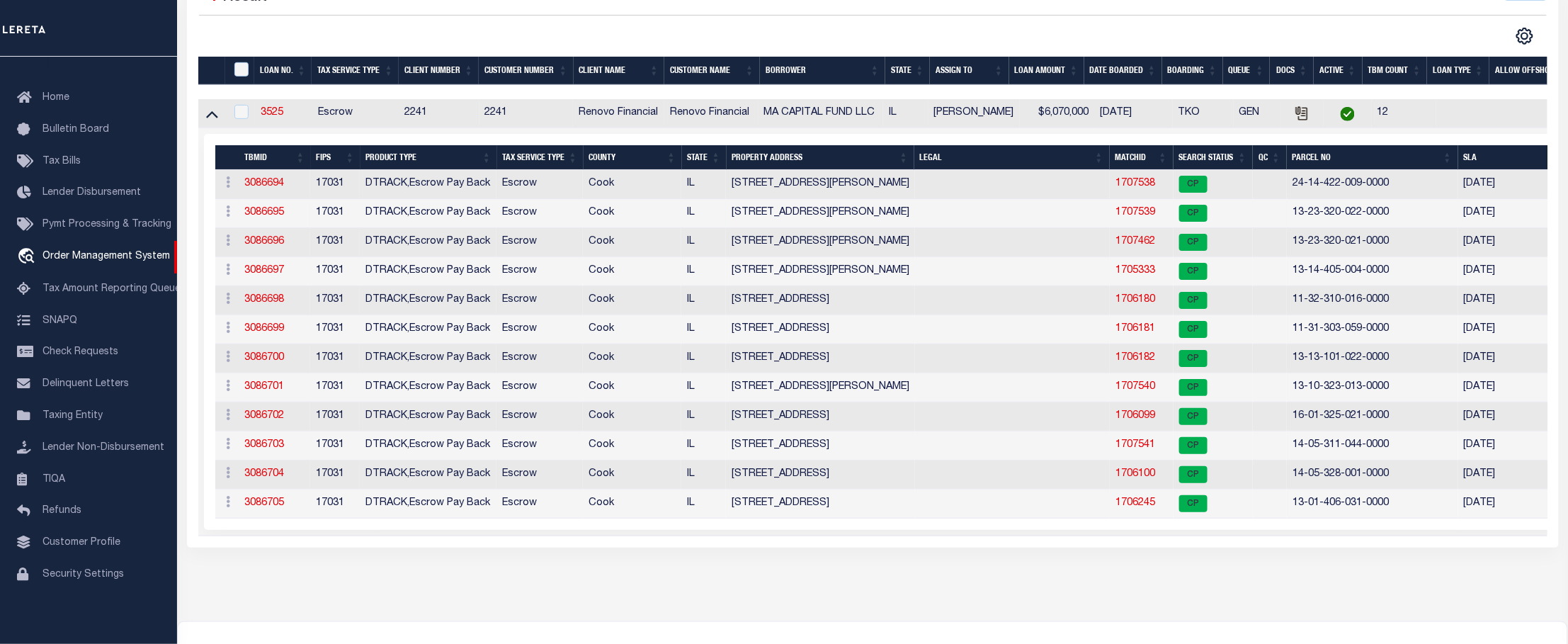
scroll to position [283, 0]
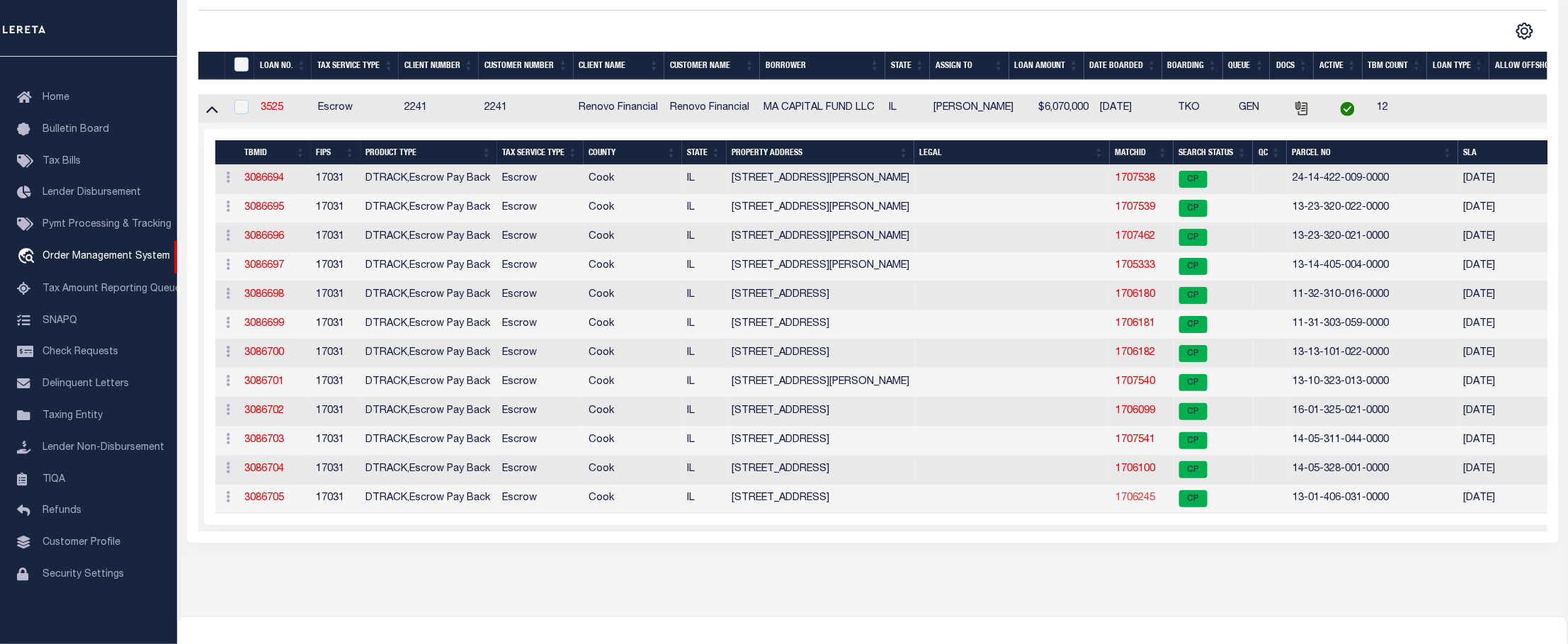
click at [1137, 503] on link "1706245" at bounding box center [1135, 498] width 40 height 10
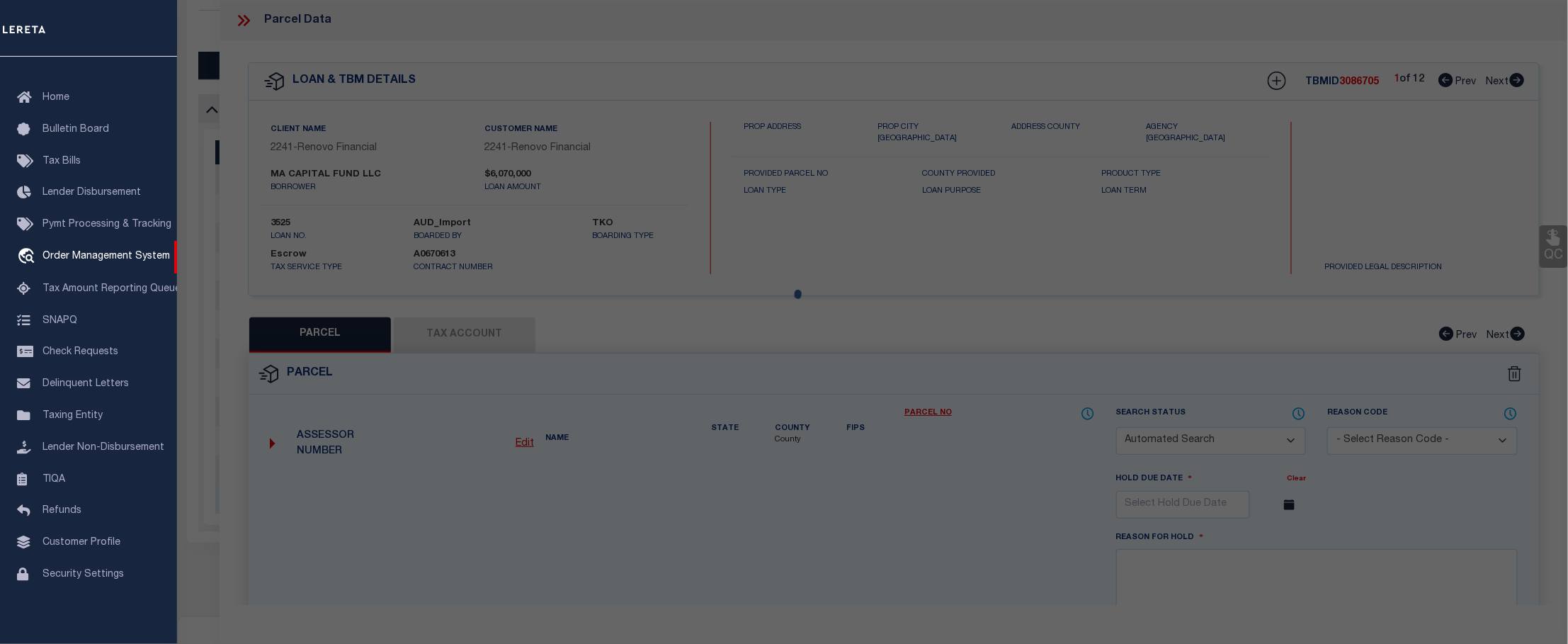
checkbox input "false"
select select "CP"
type input "MA CAPITAL FUND LLC"
select select
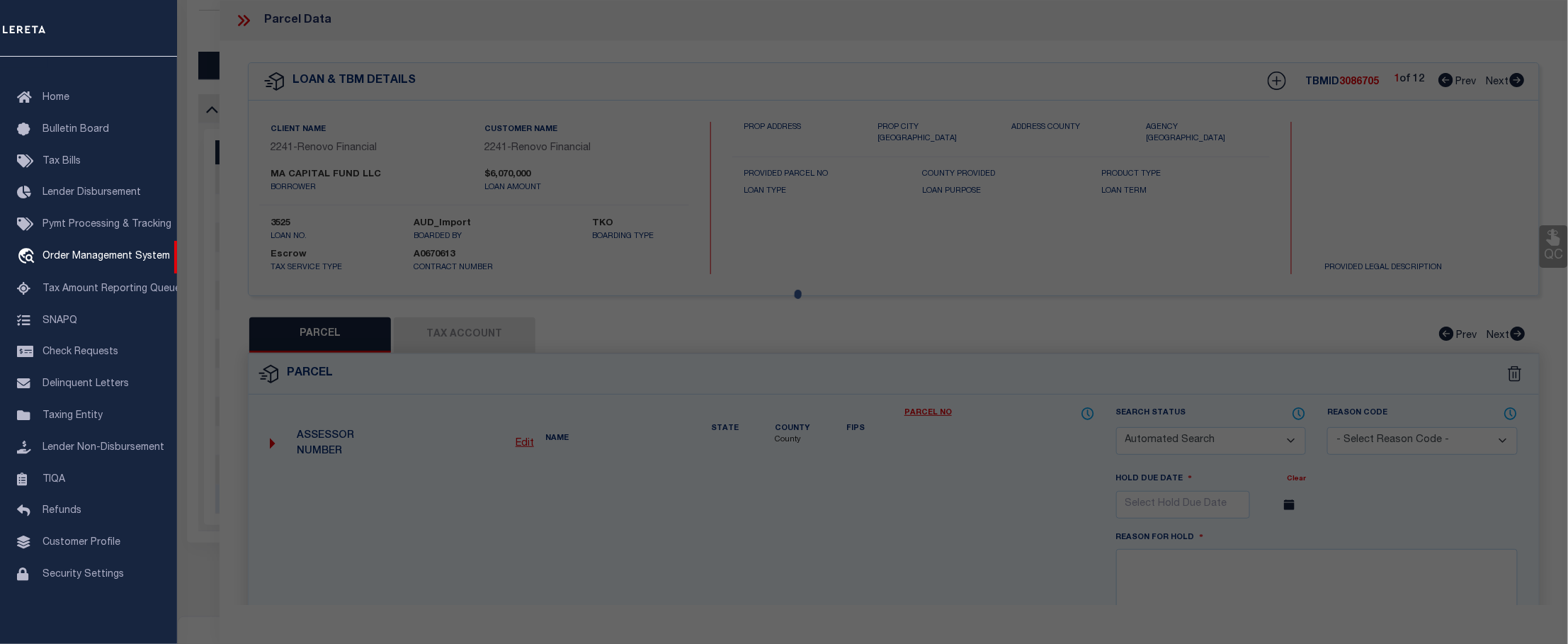
type input "5920 N ARTESIAN AVE,"
checkbox input "false"
type input "CHICAGO, IL 60659"
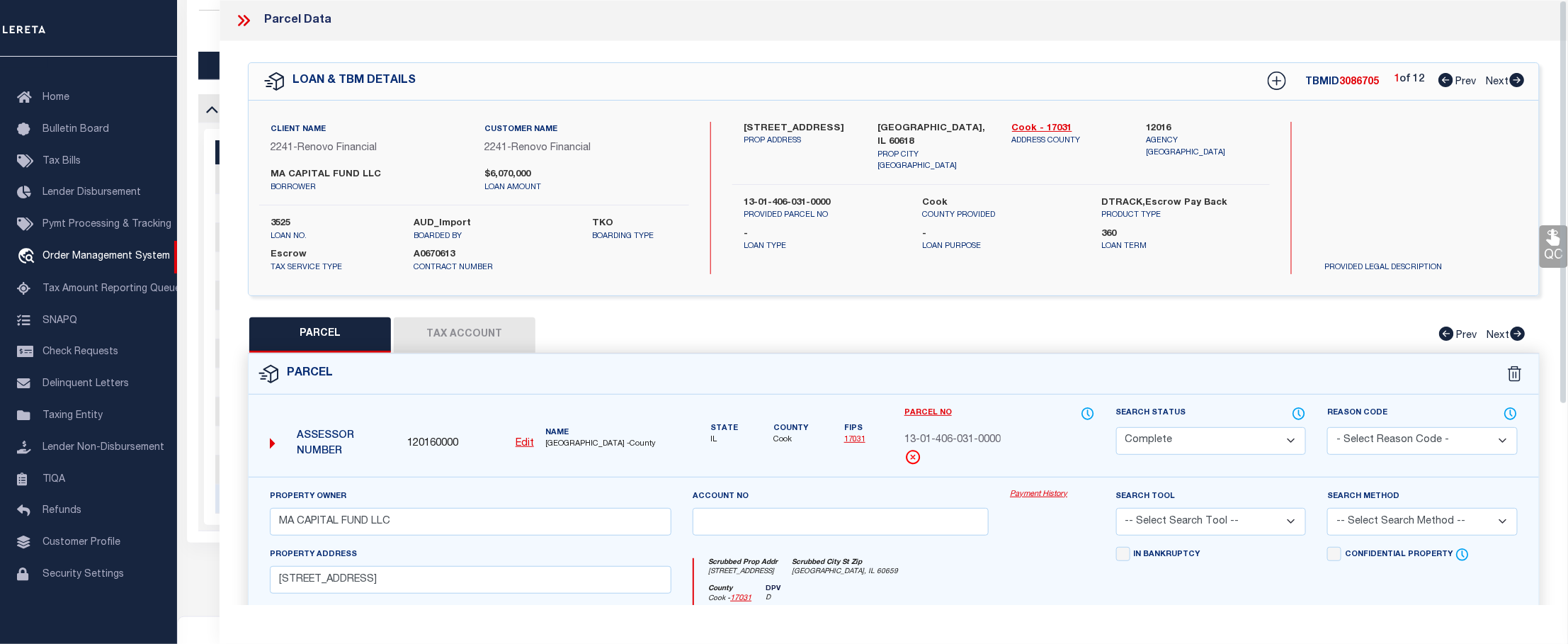
click at [1031, 498] on link "Payment History" at bounding box center [1052, 494] width 84 height 12
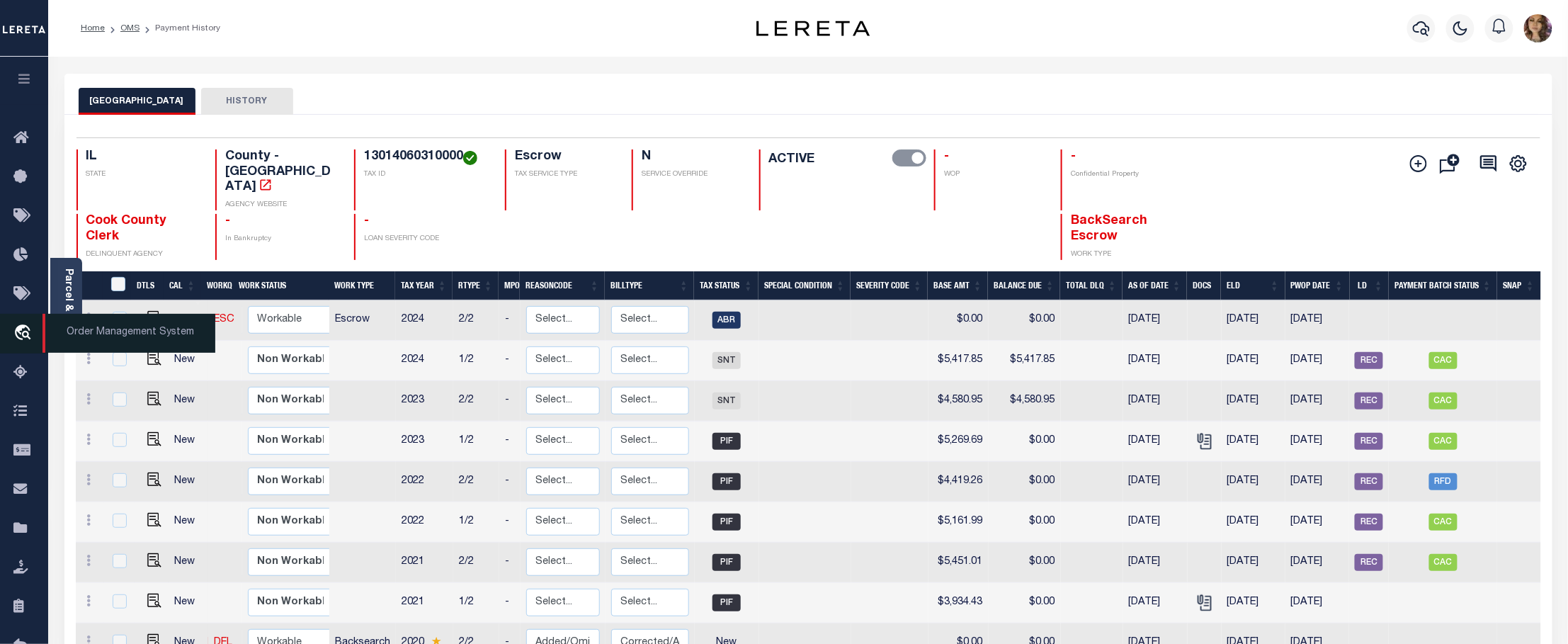
click at [111, 336] on span "Order Management System" at bounding box center [129, 333] width 173 height 39
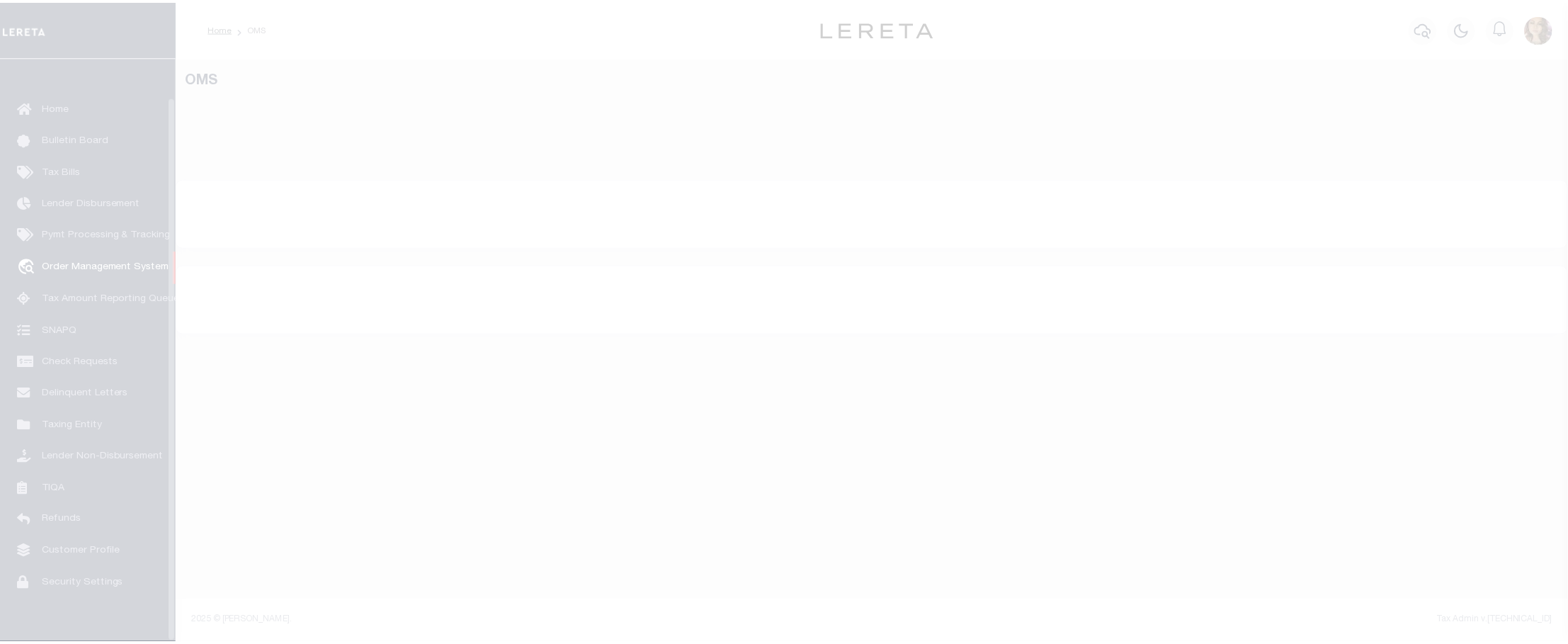
scroll to position [41, 0]
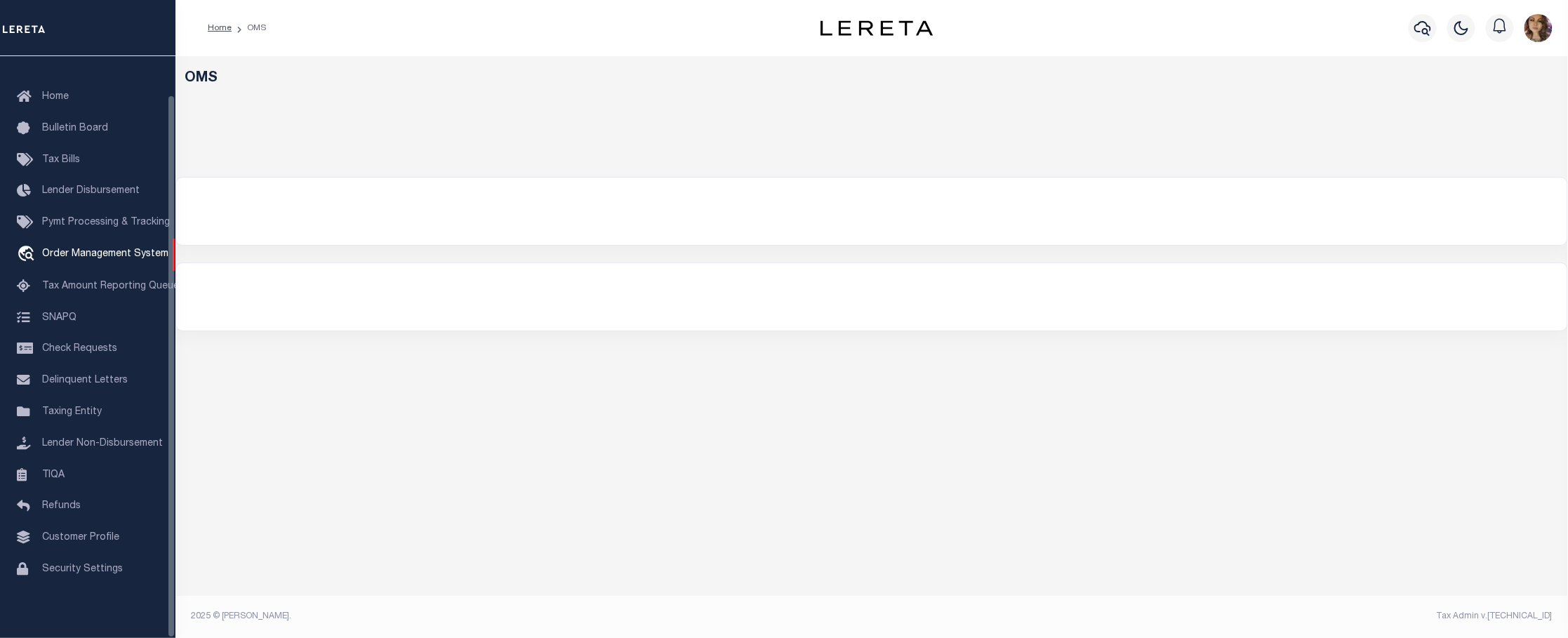
select select "200"
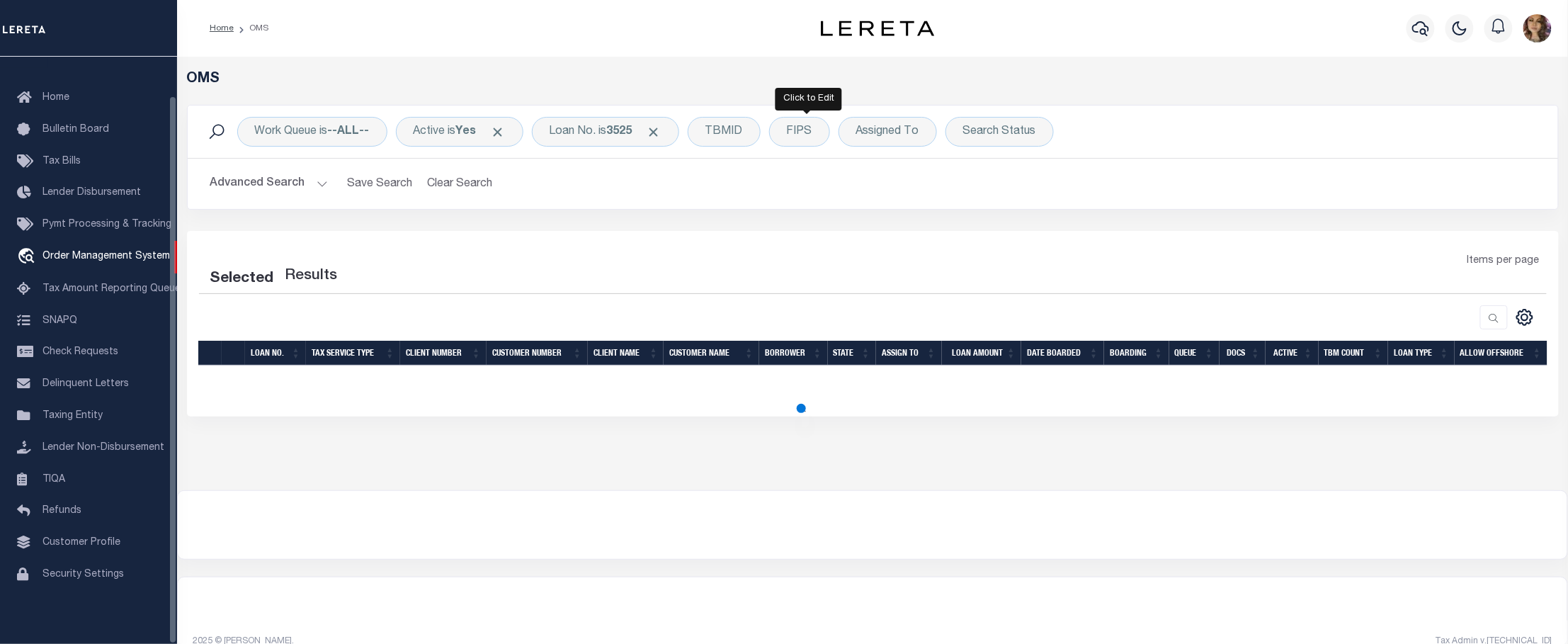
select select "200"
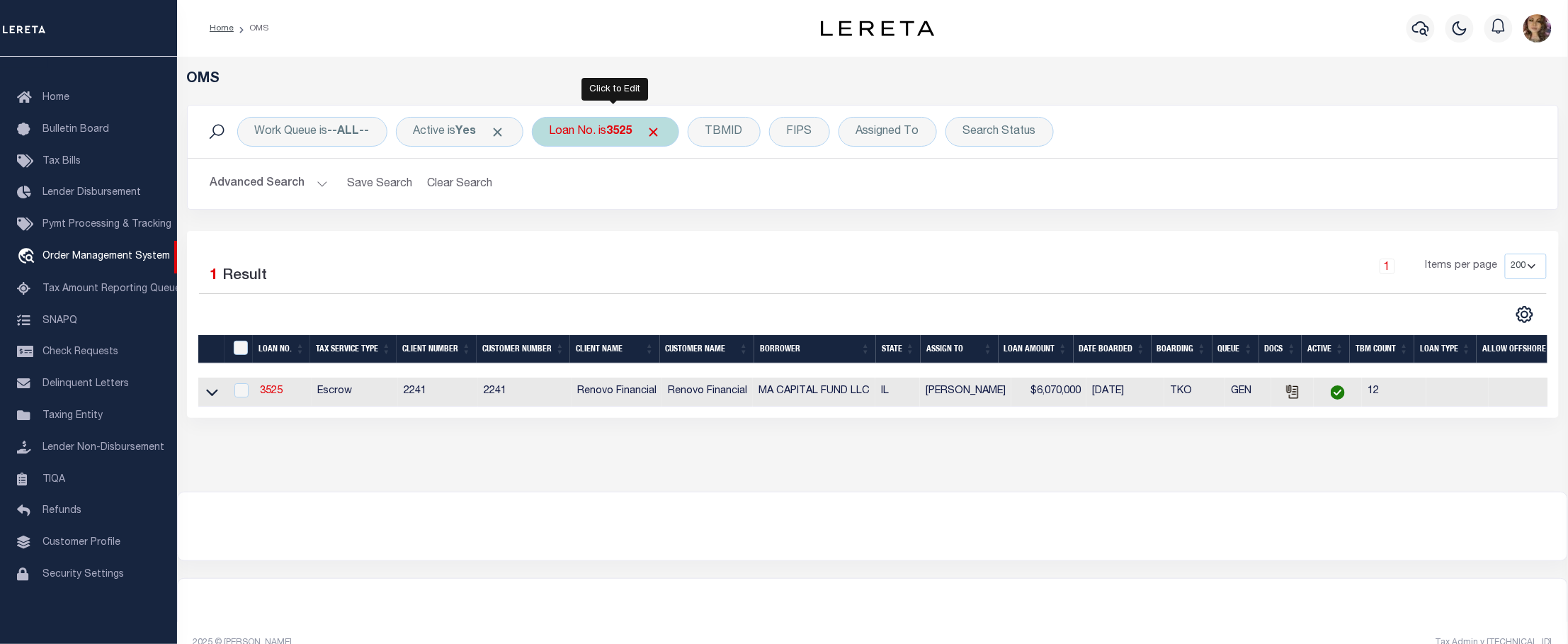
click at [602, 140] on div "Loan No. is 3525" at bounding box center [605, 131] width 147 height 30
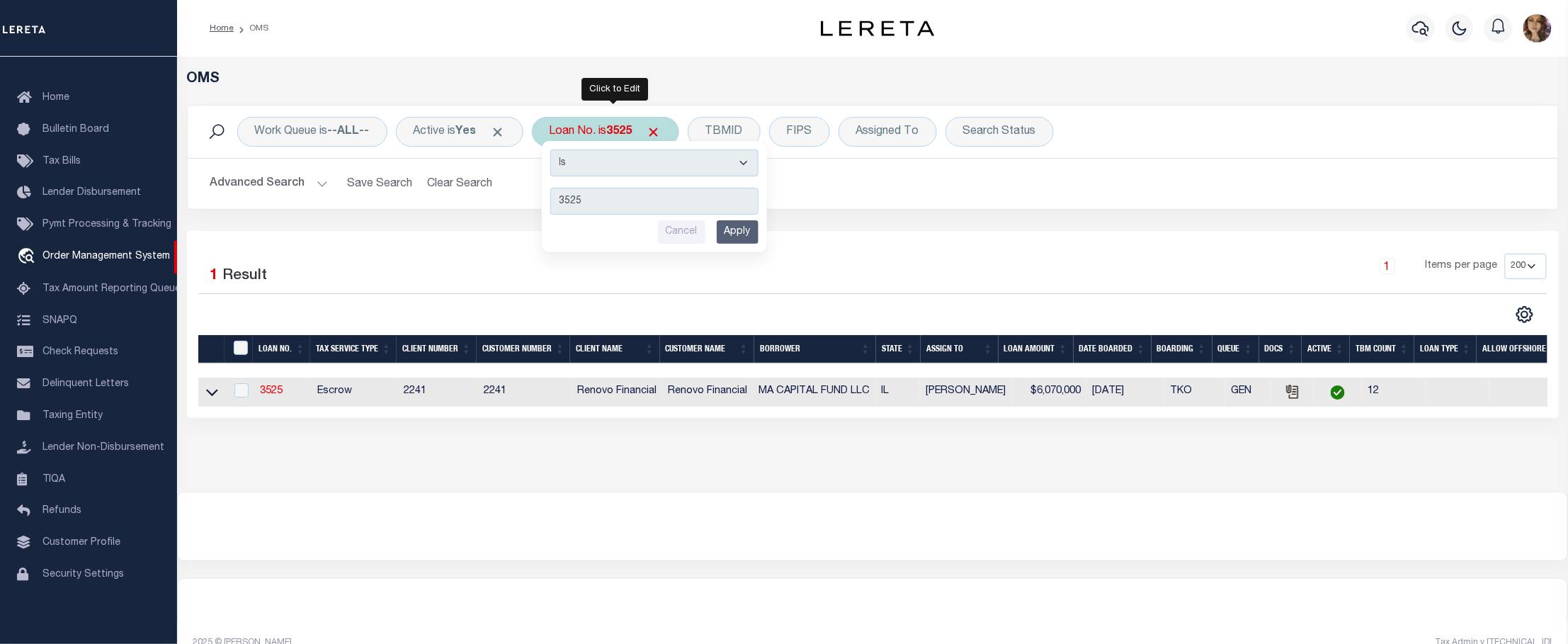
type input "10021981"
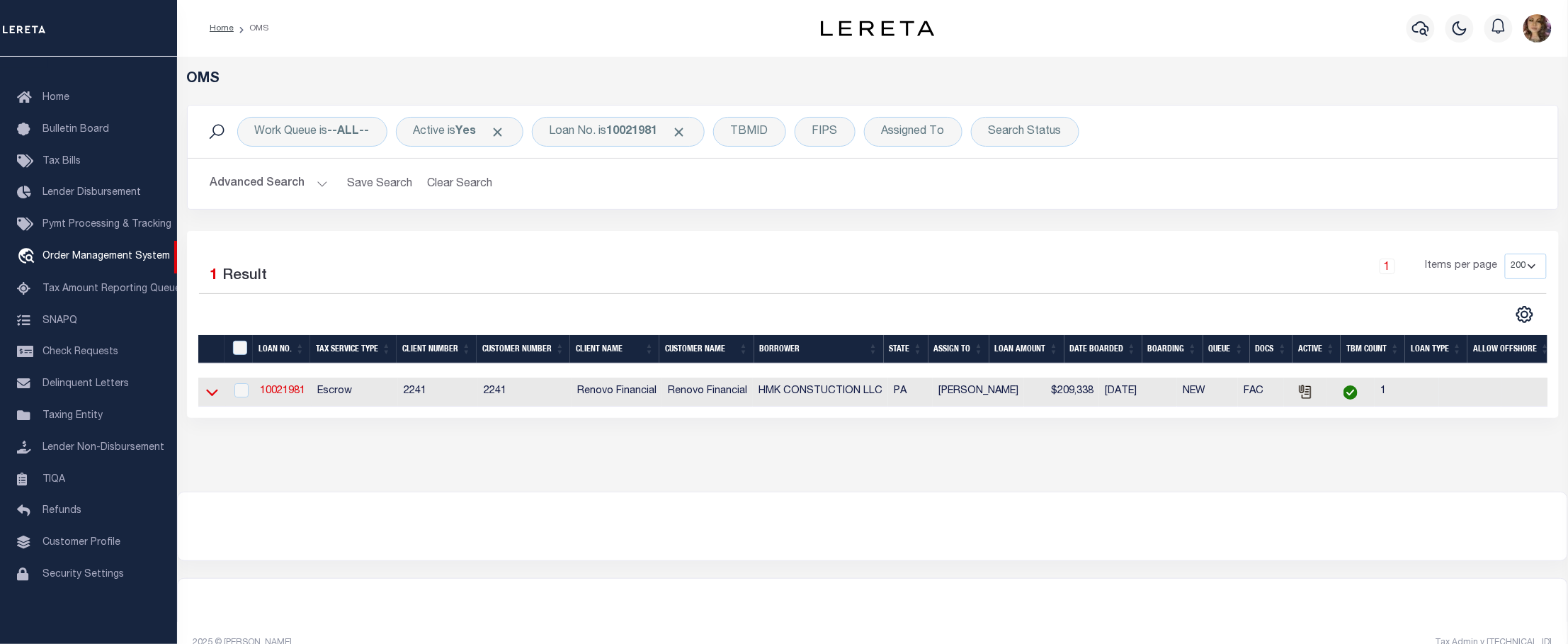
click at [213, 397] on icon at bounding box center [212, 393] width 12 height 7
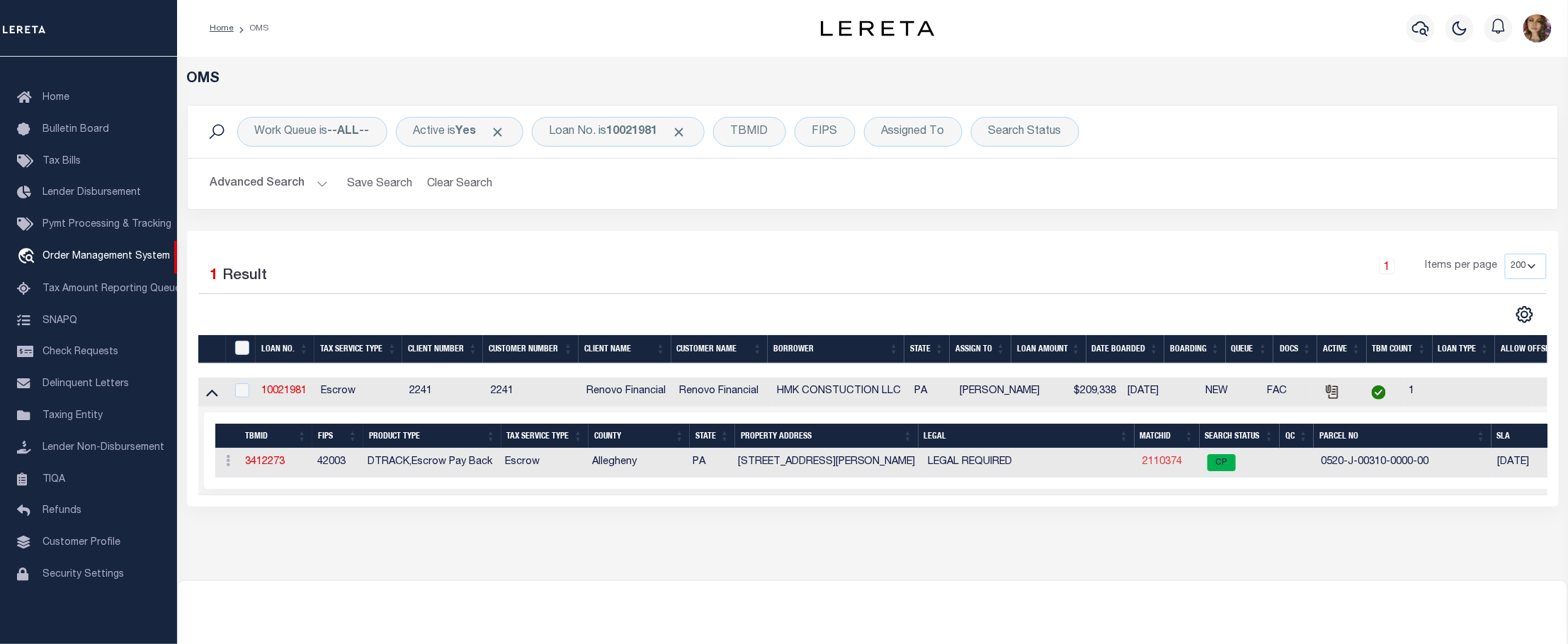
click at [1171, 464] on link "2110374" at bounding box center [1162, 462] width 40 height 10
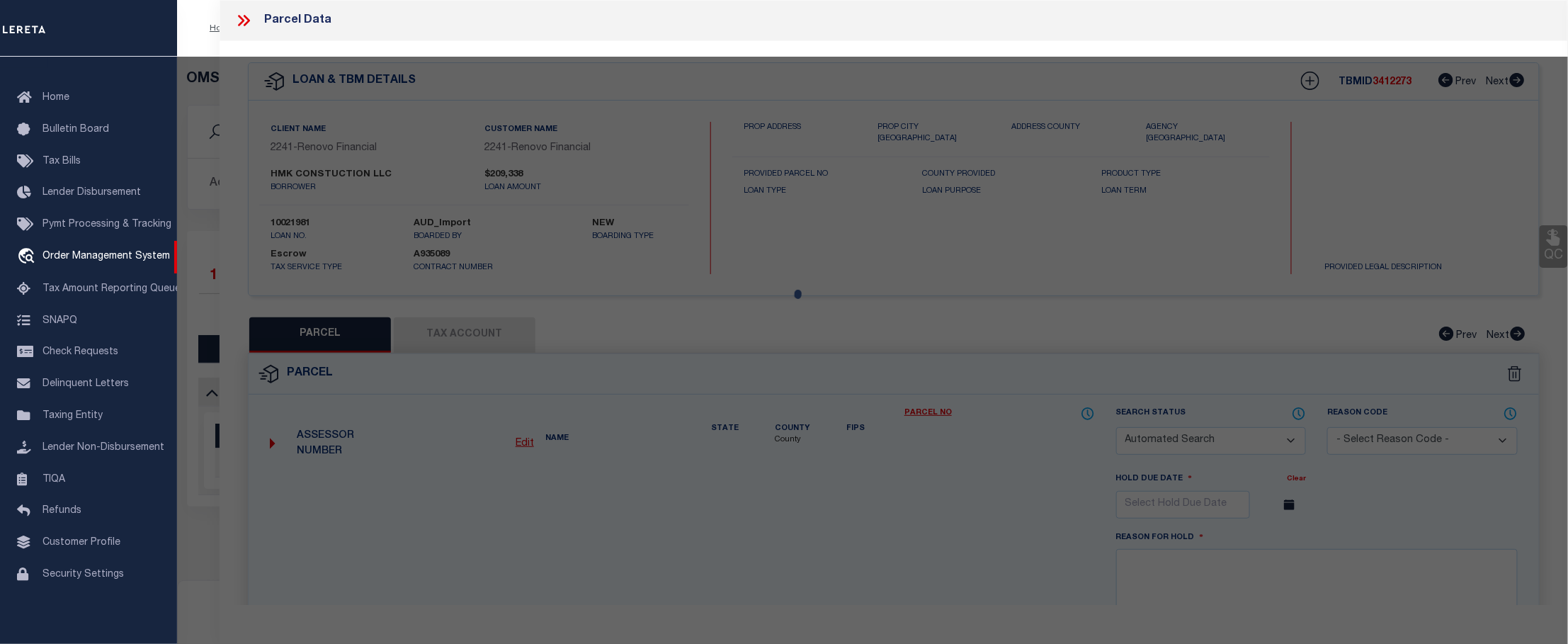
checkbox input "false"
select select "CP"
type input "HMK CONSTRUCTION LLC"
select select "AGW"
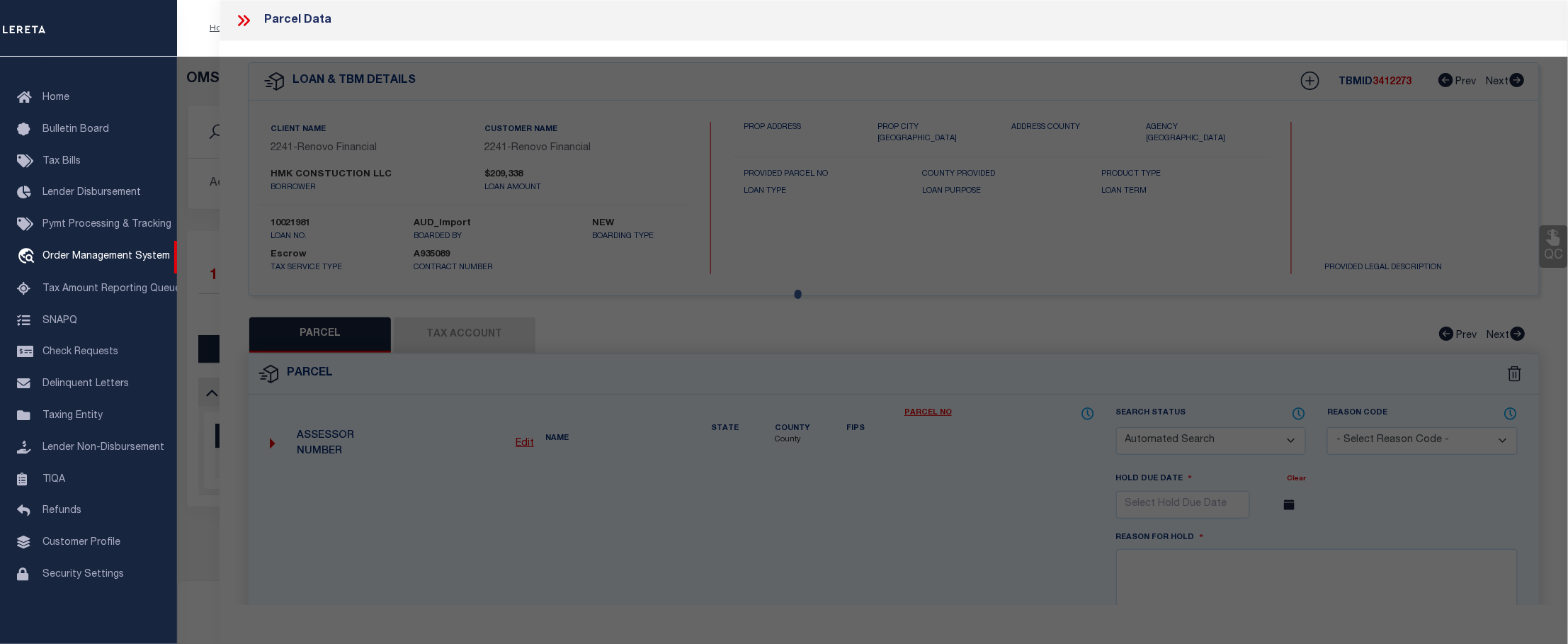
select select
type input "611 W SUTTER RD"
type input "GLENSHAW, [GEOGRAPHIC_DATA] 15116"
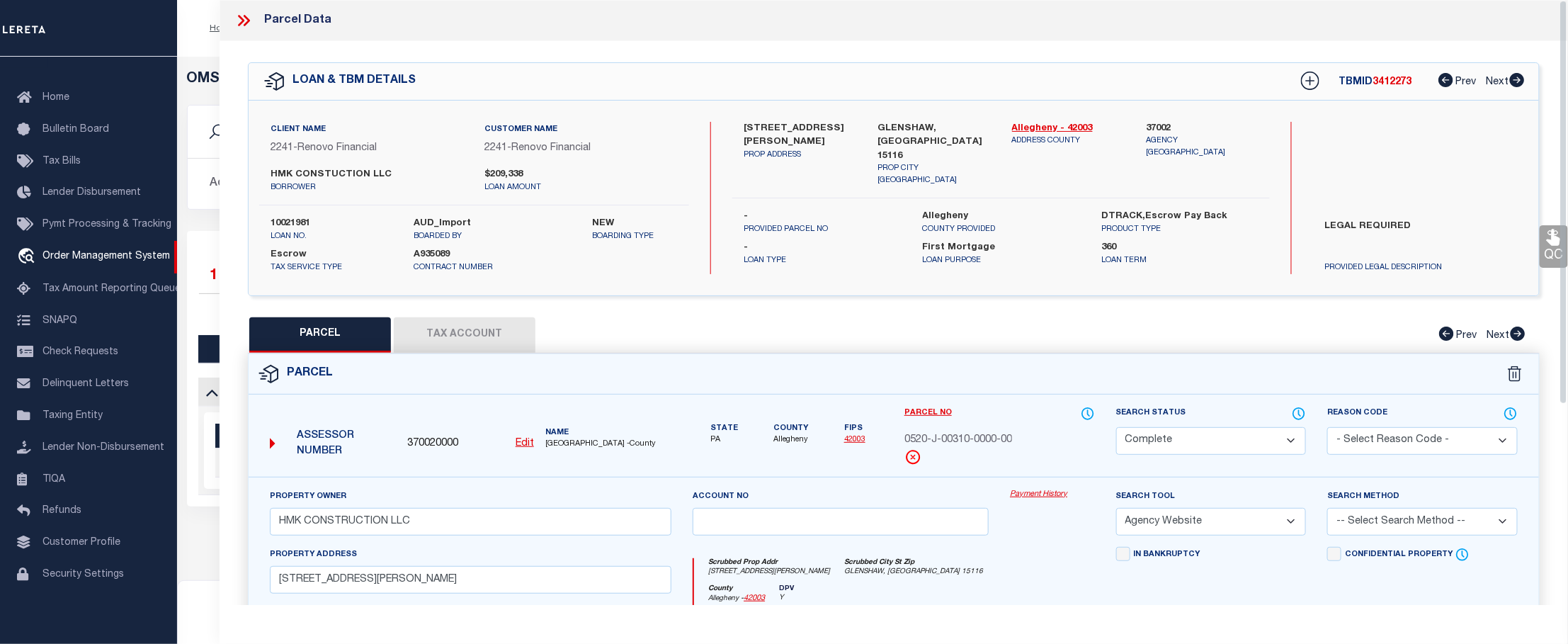
click at [1045, 490] on link "Payment History" at bounding box center [1052, 494] width 84 height 12
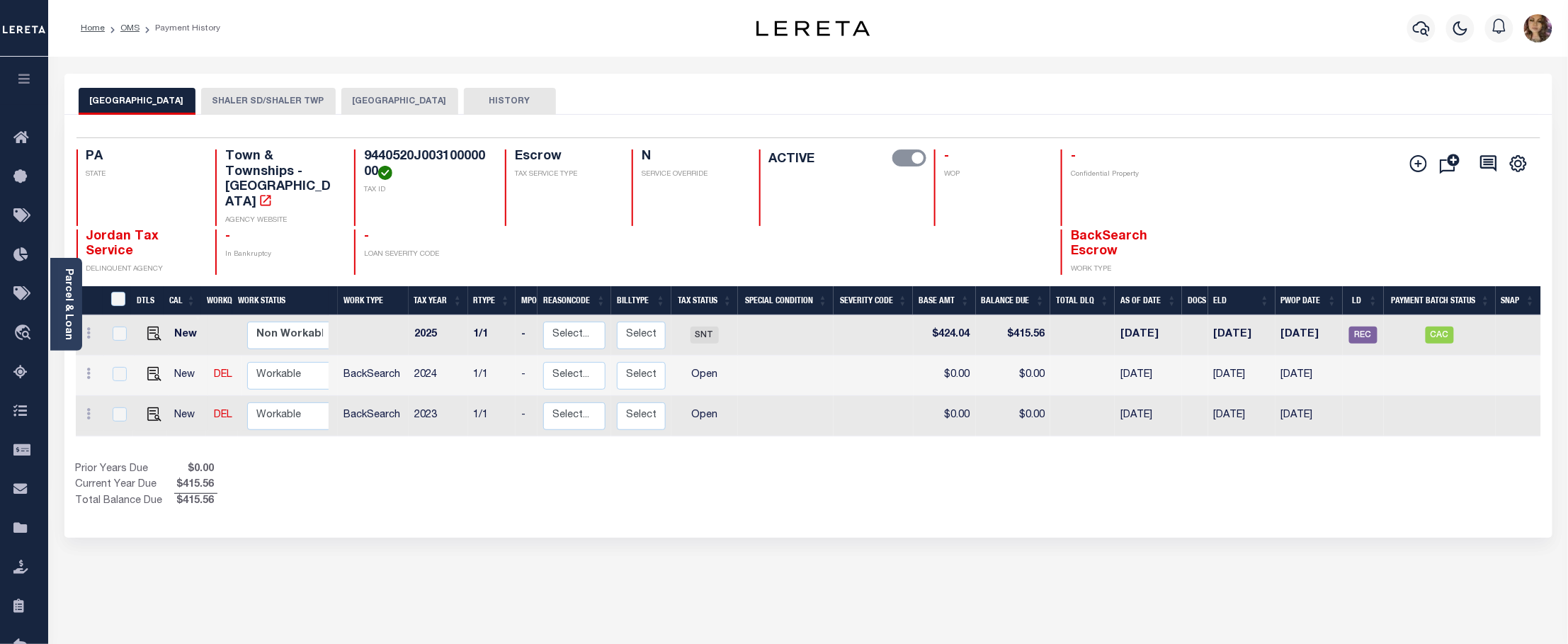
click at [264, 101] on button "SHALER SD/SHALER TWP" at bounding box center [267, 101] width 134 height 27
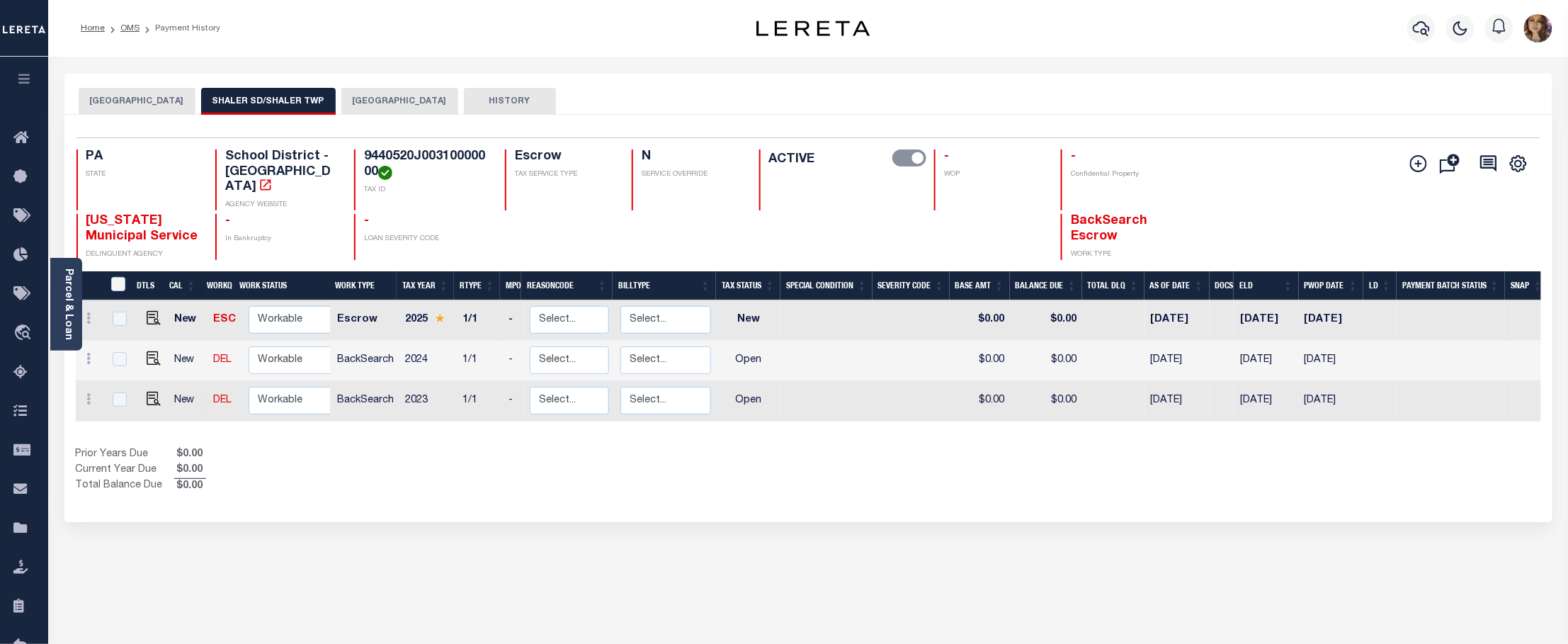
click at [368, 103] on button "ALLEGHENY COUNTY" at bounding box center [400, 101] width 117 height 27
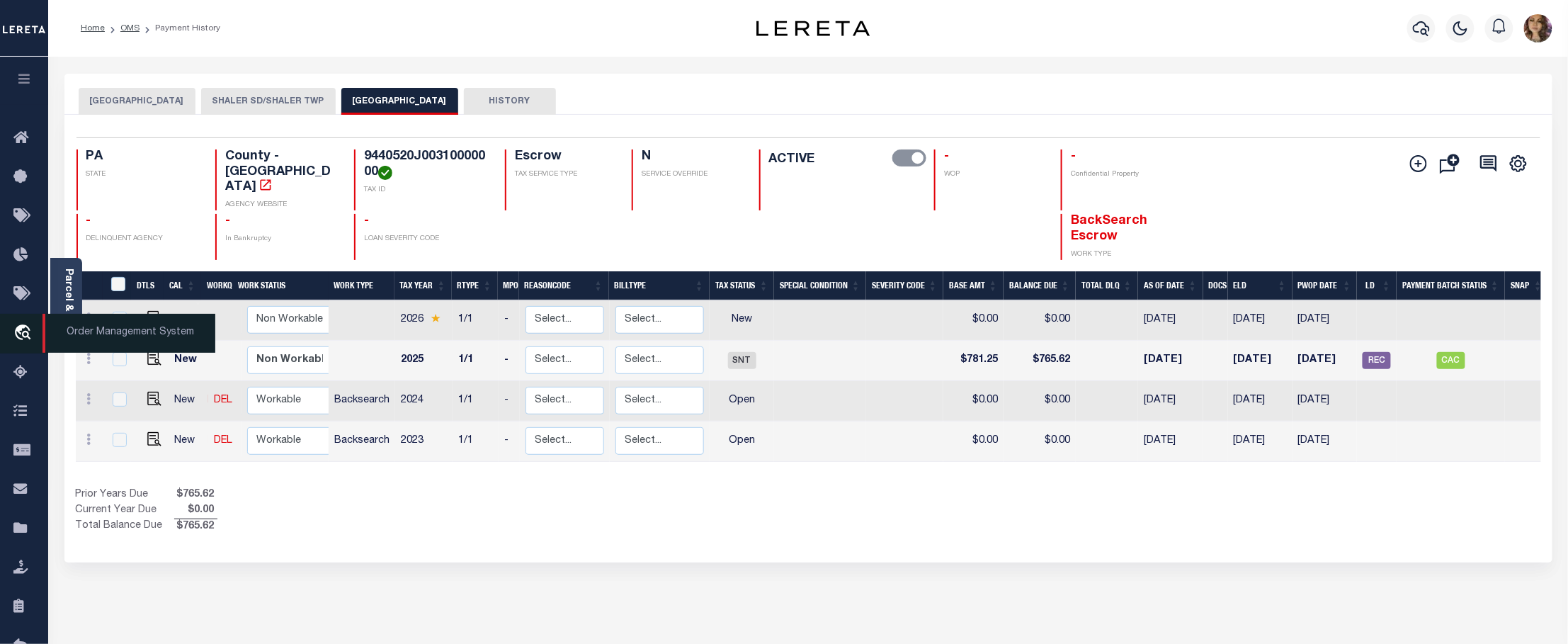
click at [107, 343] on span "Order Management System" at bounding box center [129, 333] width 173 height 39
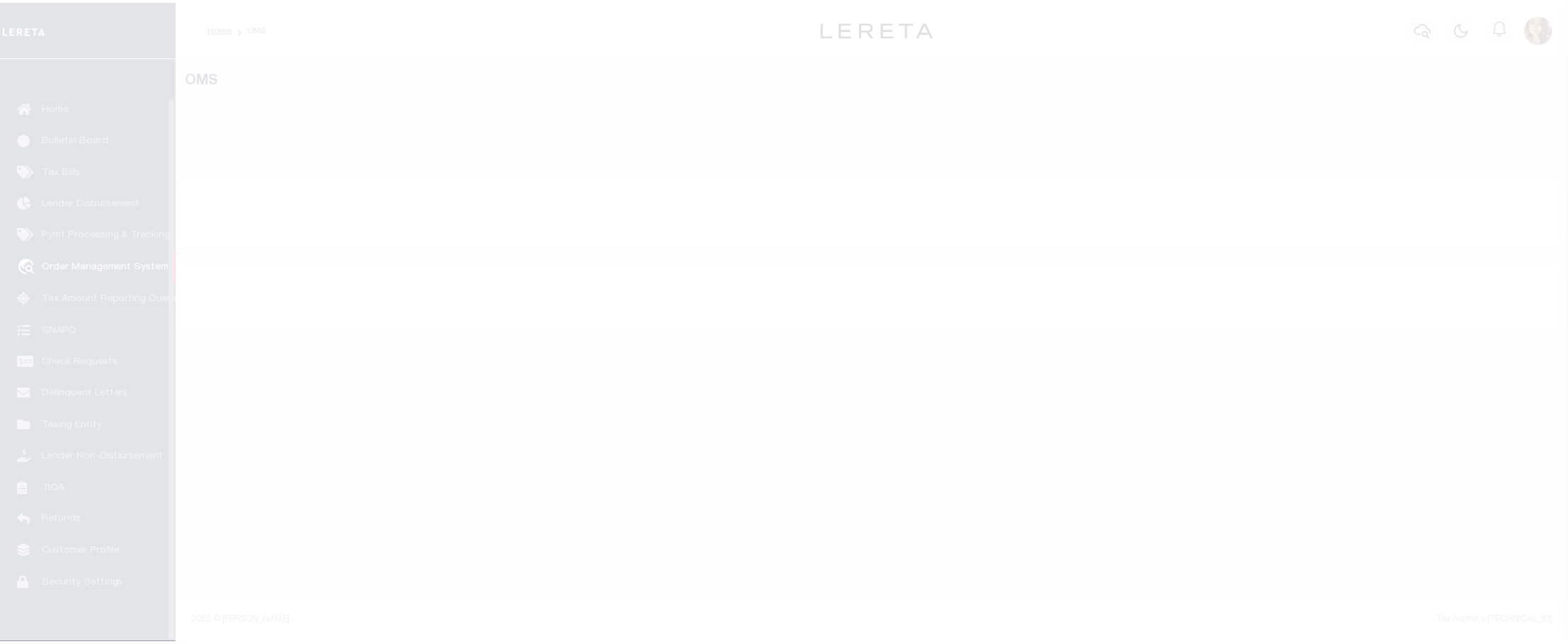
scroll to position [41, 0]
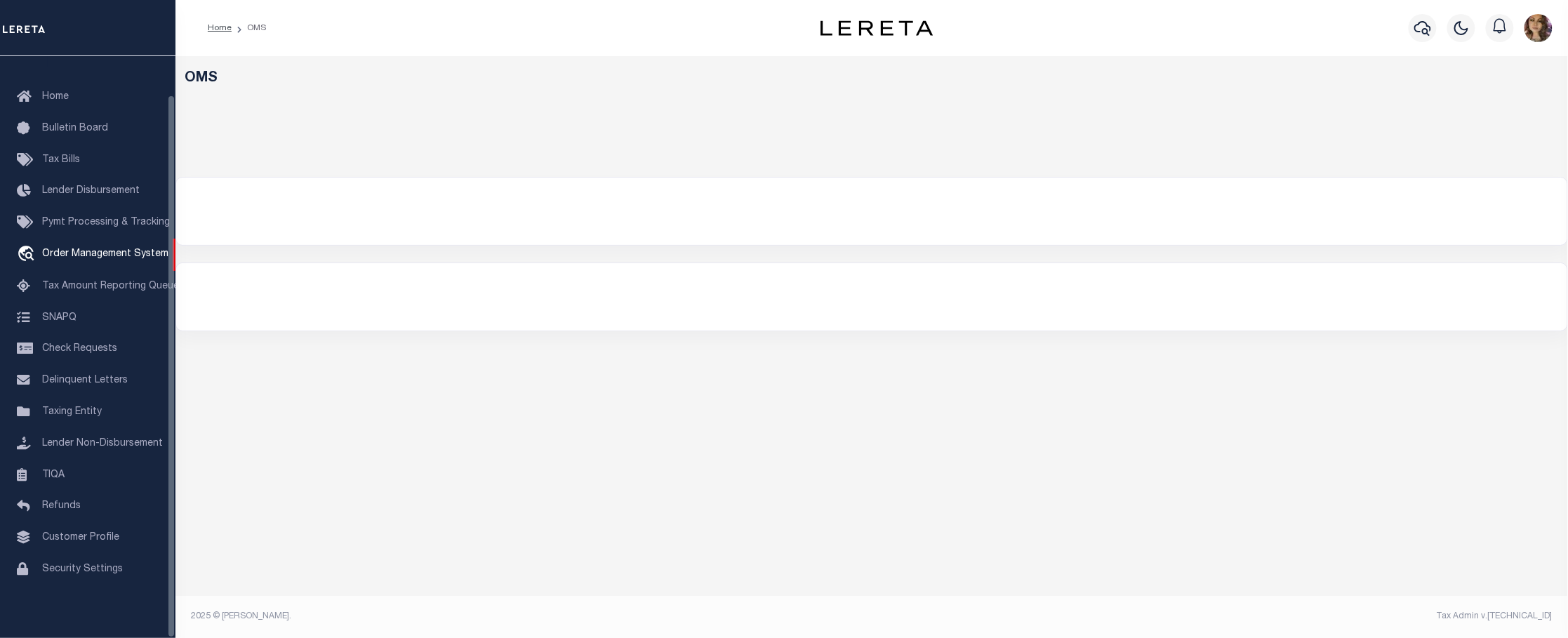
select select "200"
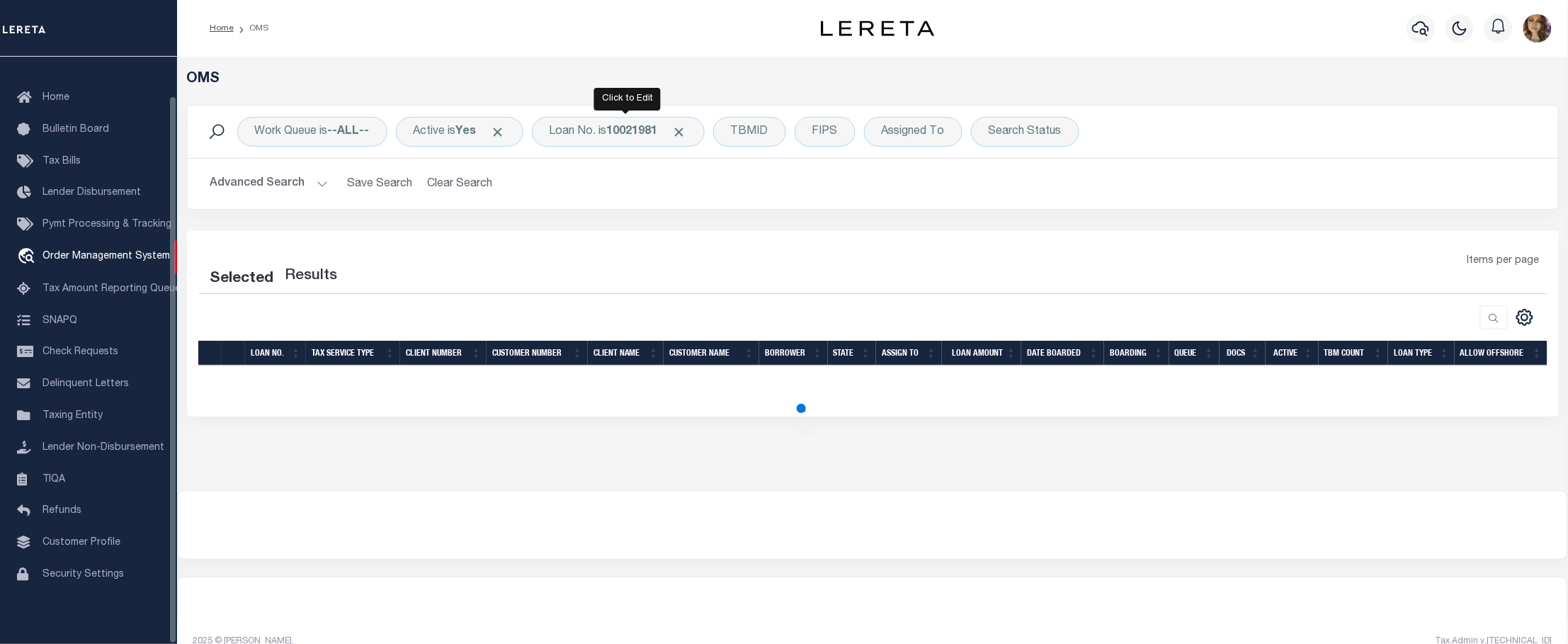
select select "200"
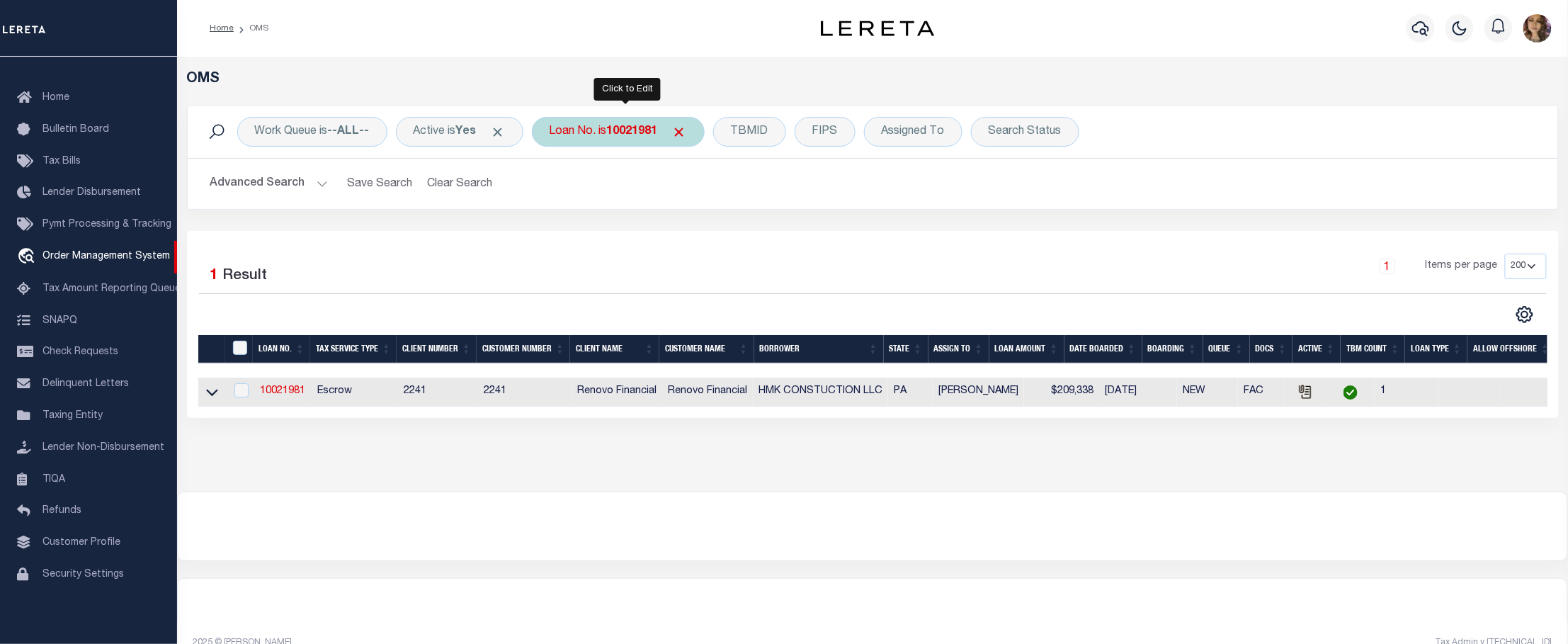
click at [633, 138] on b "10021981" at bounding box center [632, 131] width 51 height 11
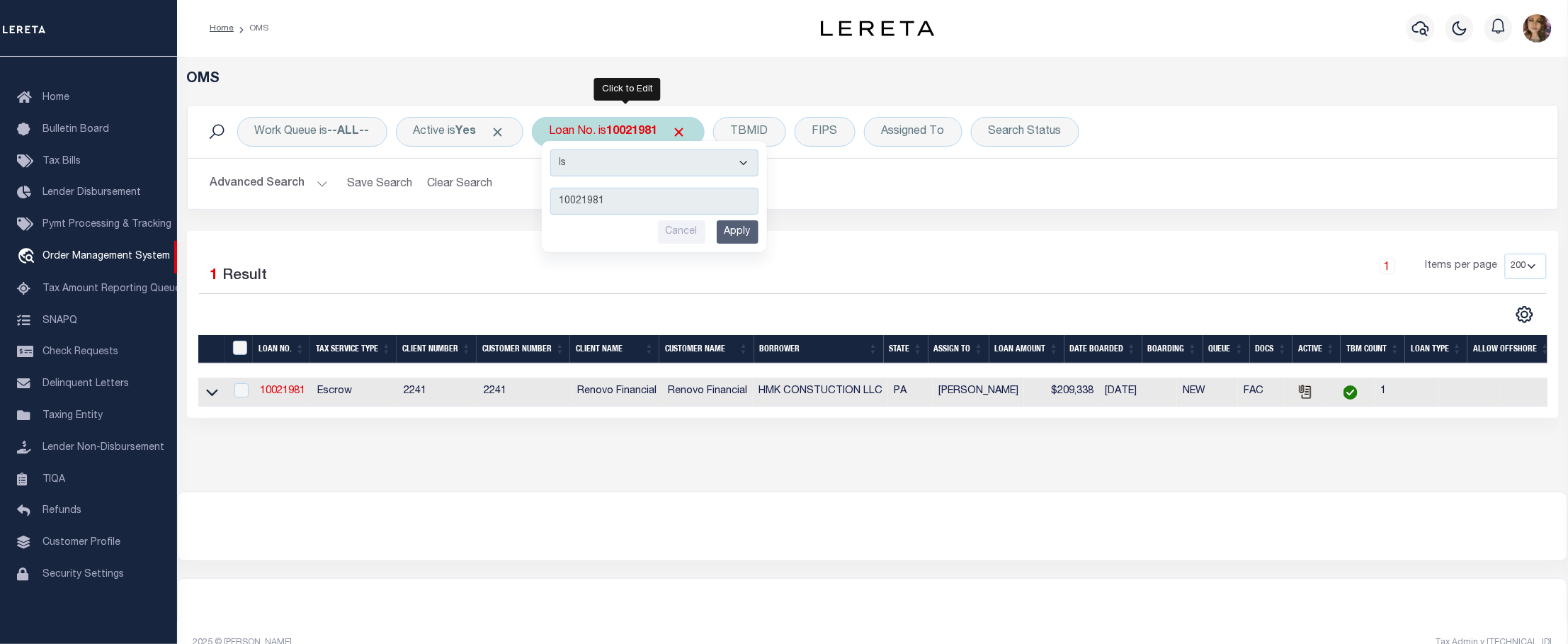
type input "10010622"
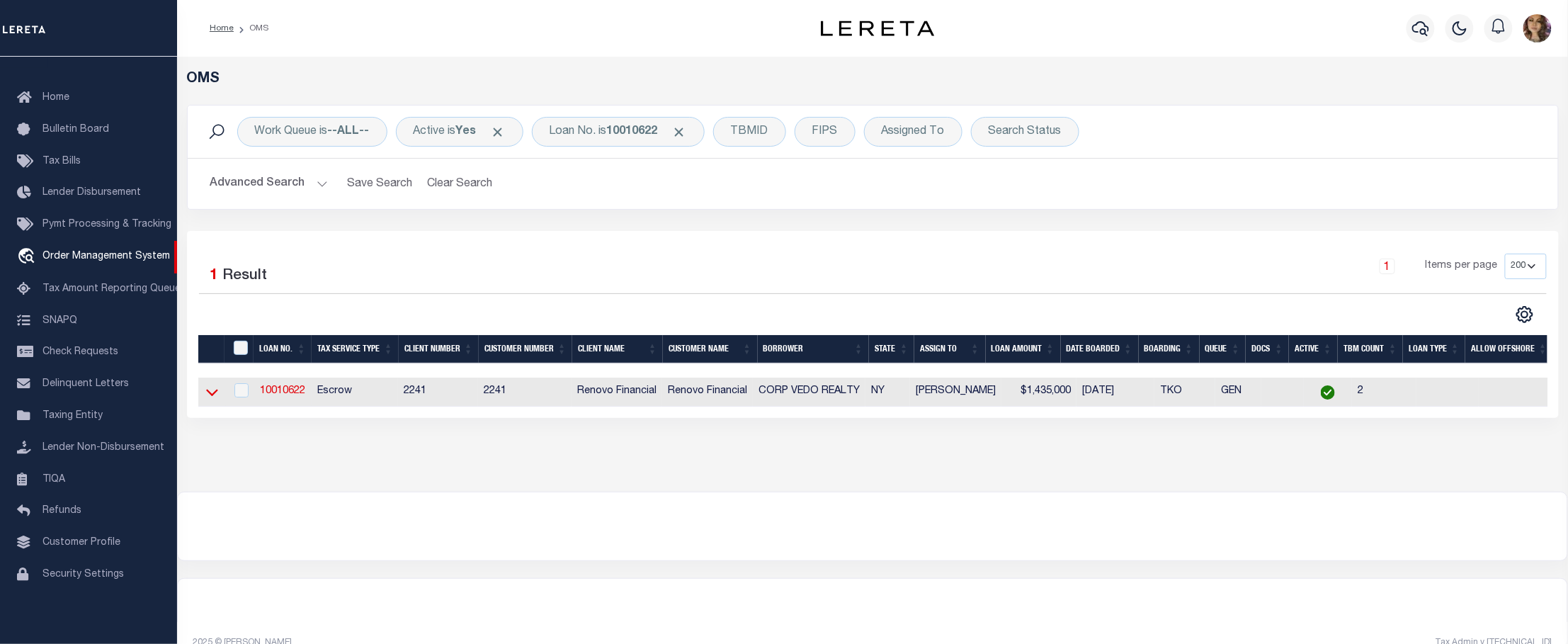
click at [210, 397] on icon at bounding box center [212, 393] width 12 height 7
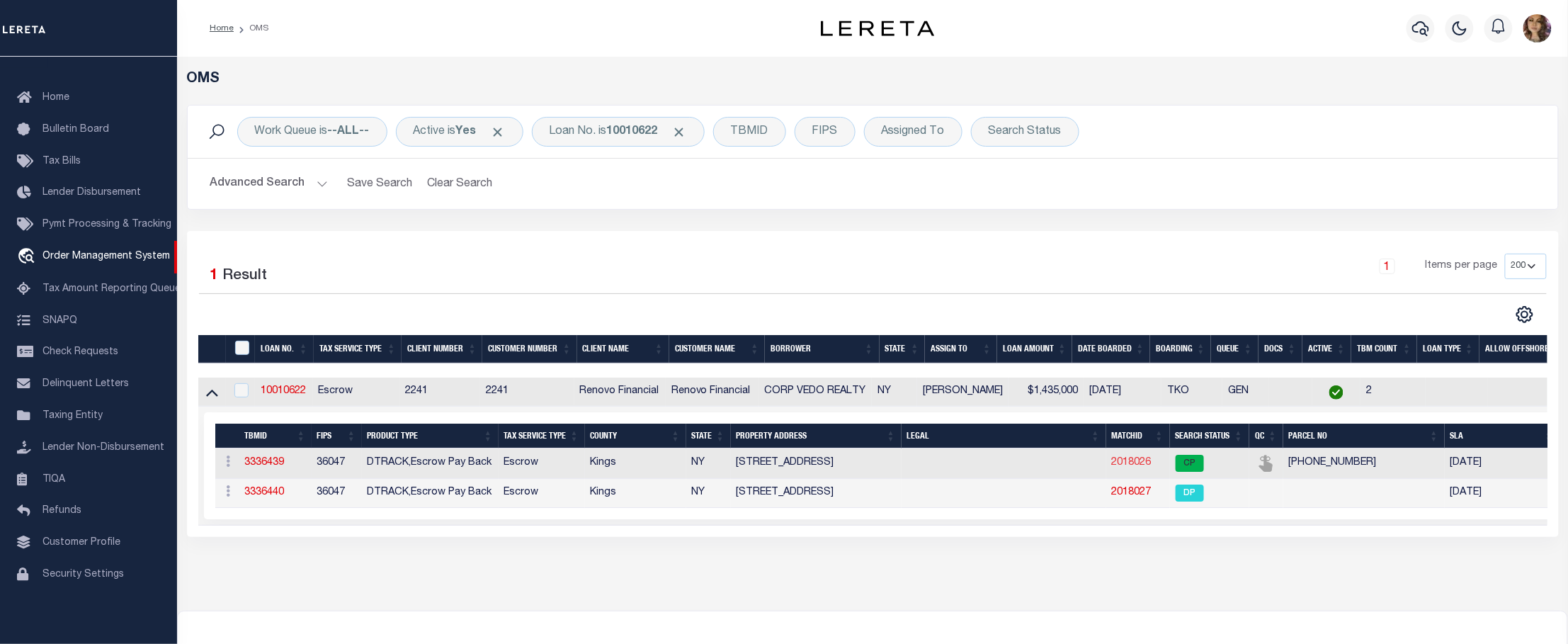
click at [1131, 463] on link "2018026" at bounding box center [1131, 463] width 40 height 10
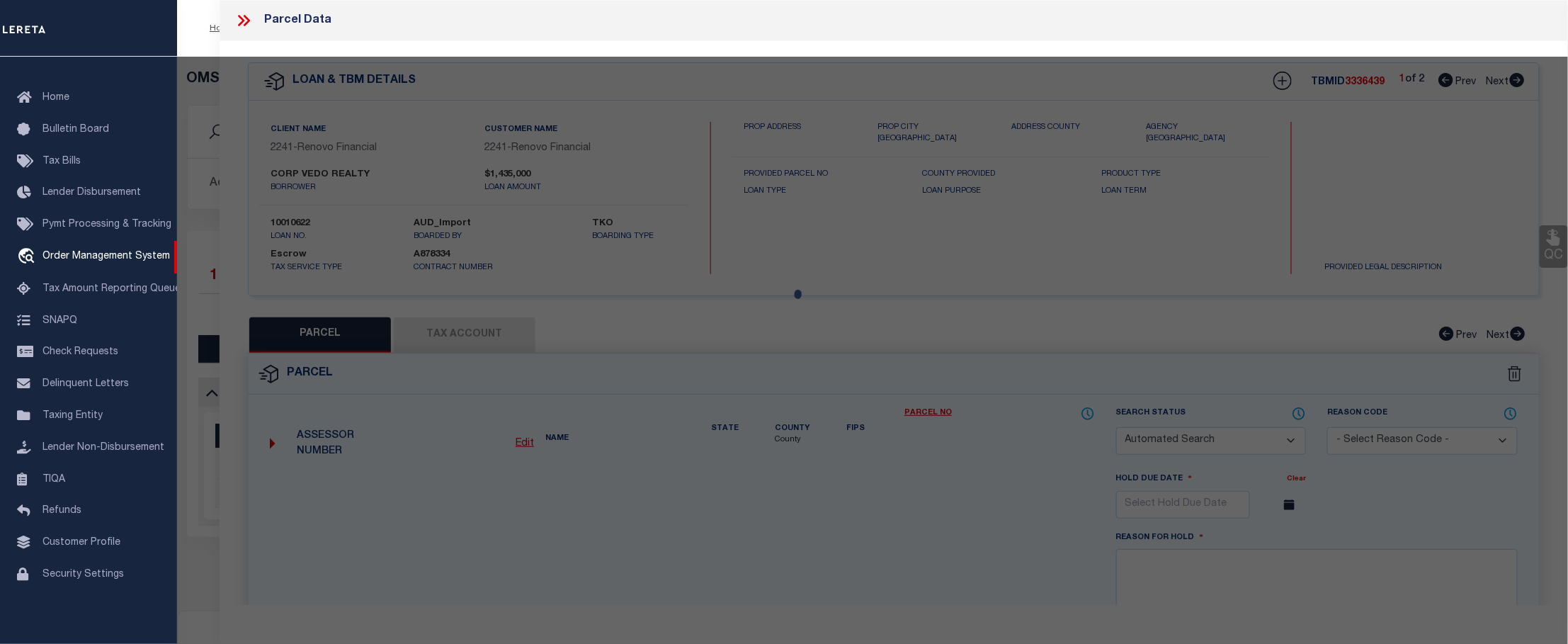
checkbox input "false"
select select "CP"
select select "ACT"
type input "VEDO REALTY CORP."
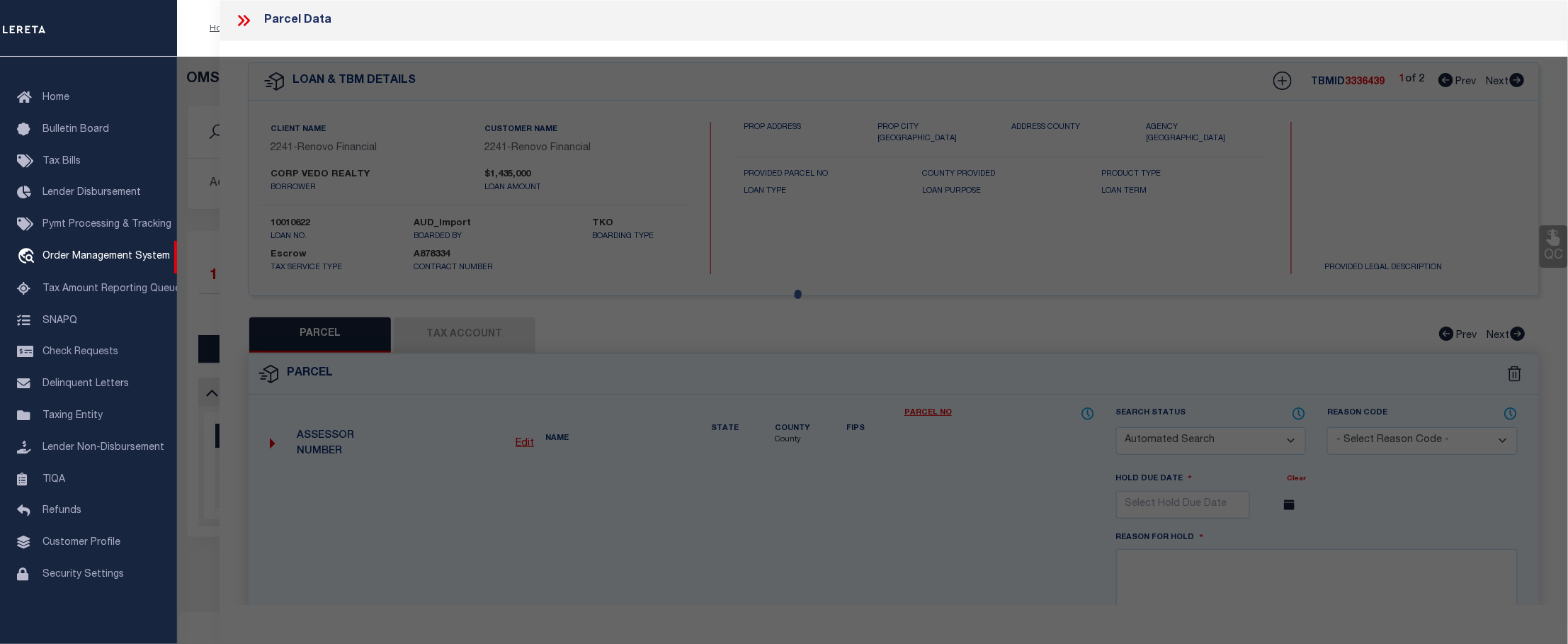
select select "AGF"
select select "ADD"
type input "[STREET_ADDRESS]"
type input "[GEOGRAPHIC_DATA]"
type textarea "Borough: [GEOGRAPHIC_DATA] Block: 6202 Lot: 22"
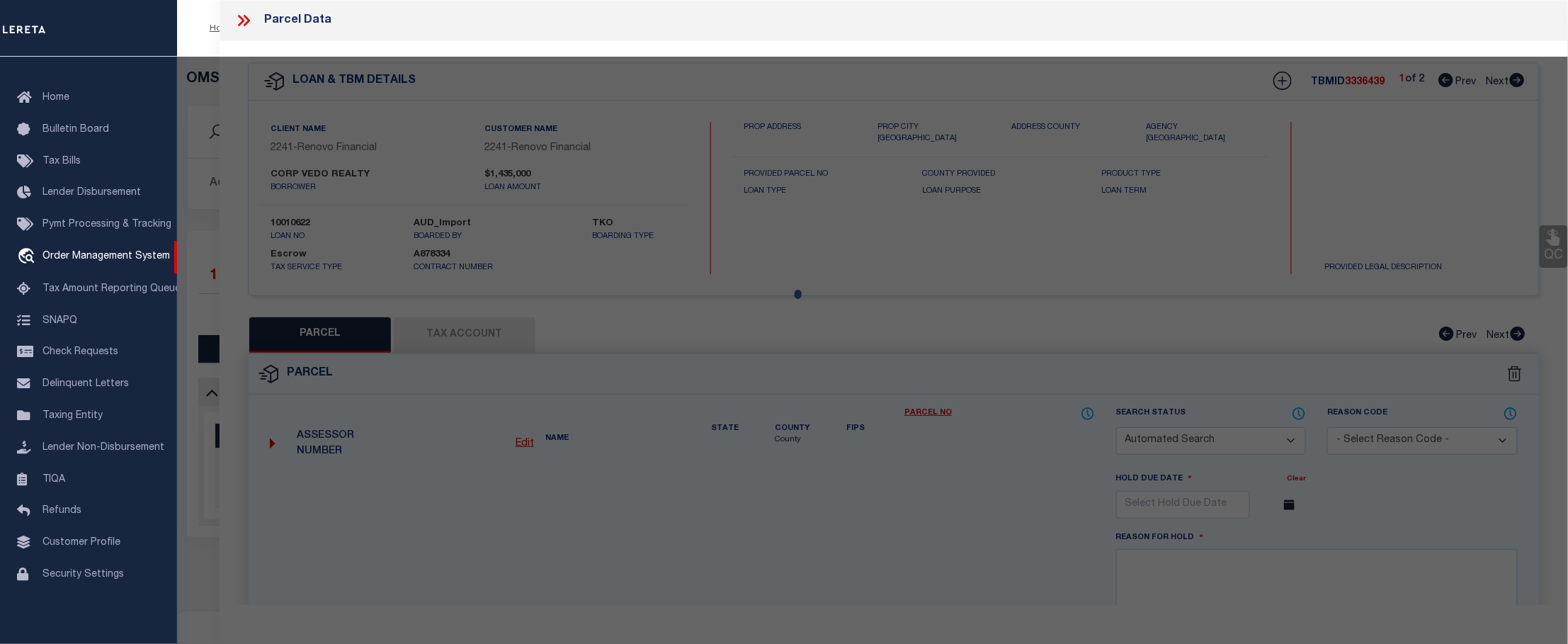
type textarea "[DATE] Request: This was a service transfer loan and the borrower advised that …"
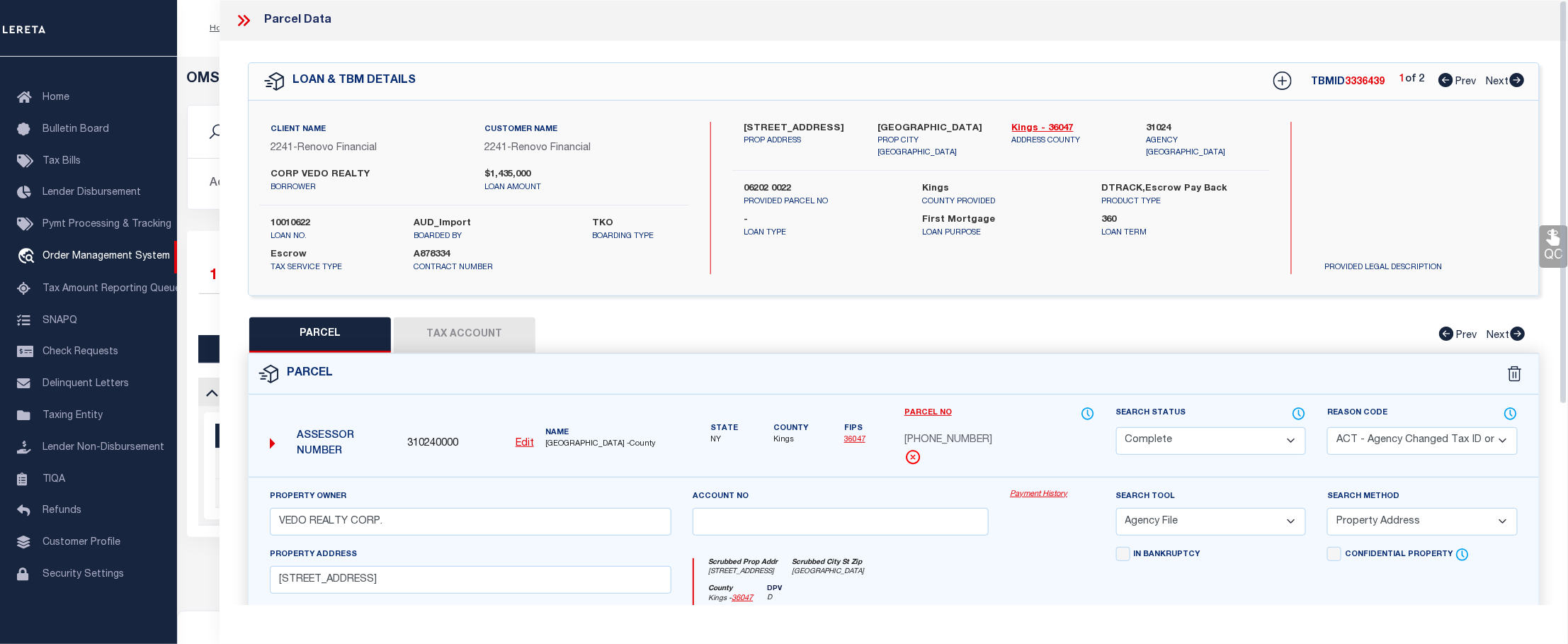
click at [1043, 494] on link "Payment History" at bounding box center [1052, 494] width 84 height 12
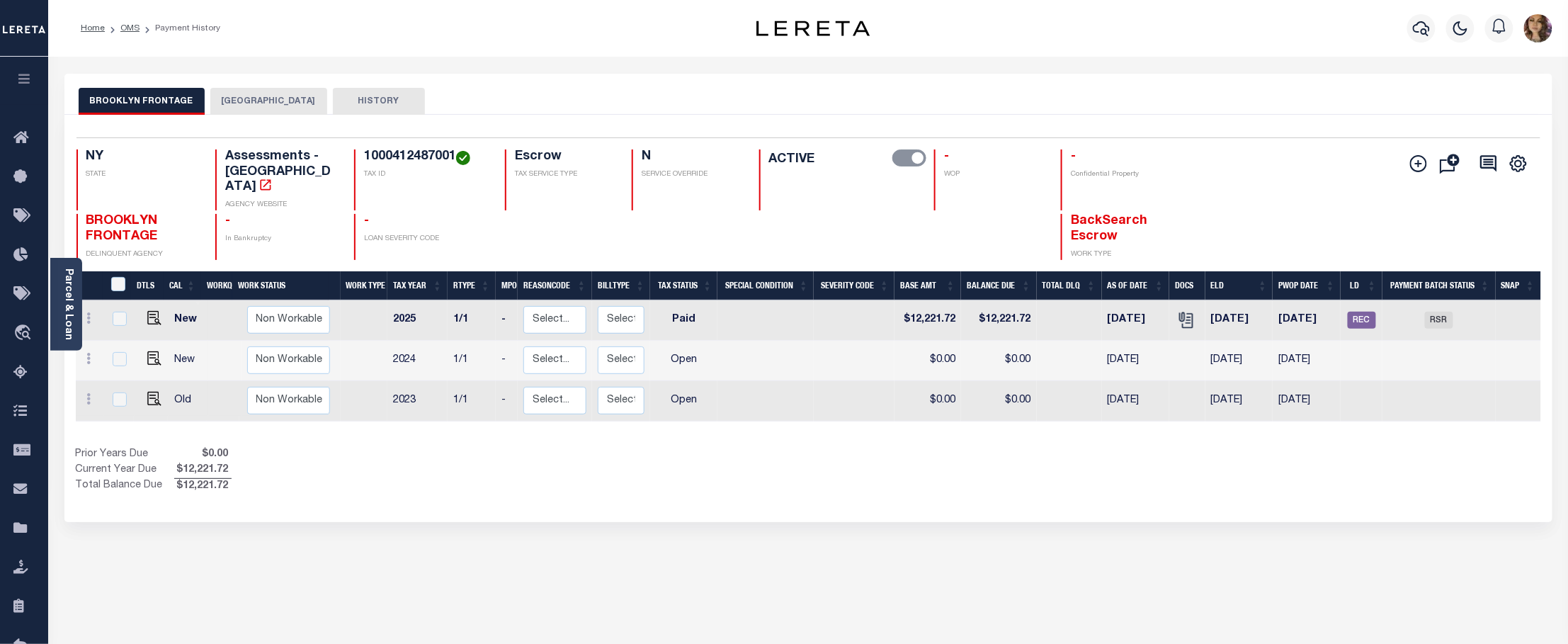
click at [253, 96] on button "[GEOGRAPHIC_DATA]" at bounding box center [268, 101] width 117 height 27
